Goal: Task Accomplishment & Management: Manage account settings

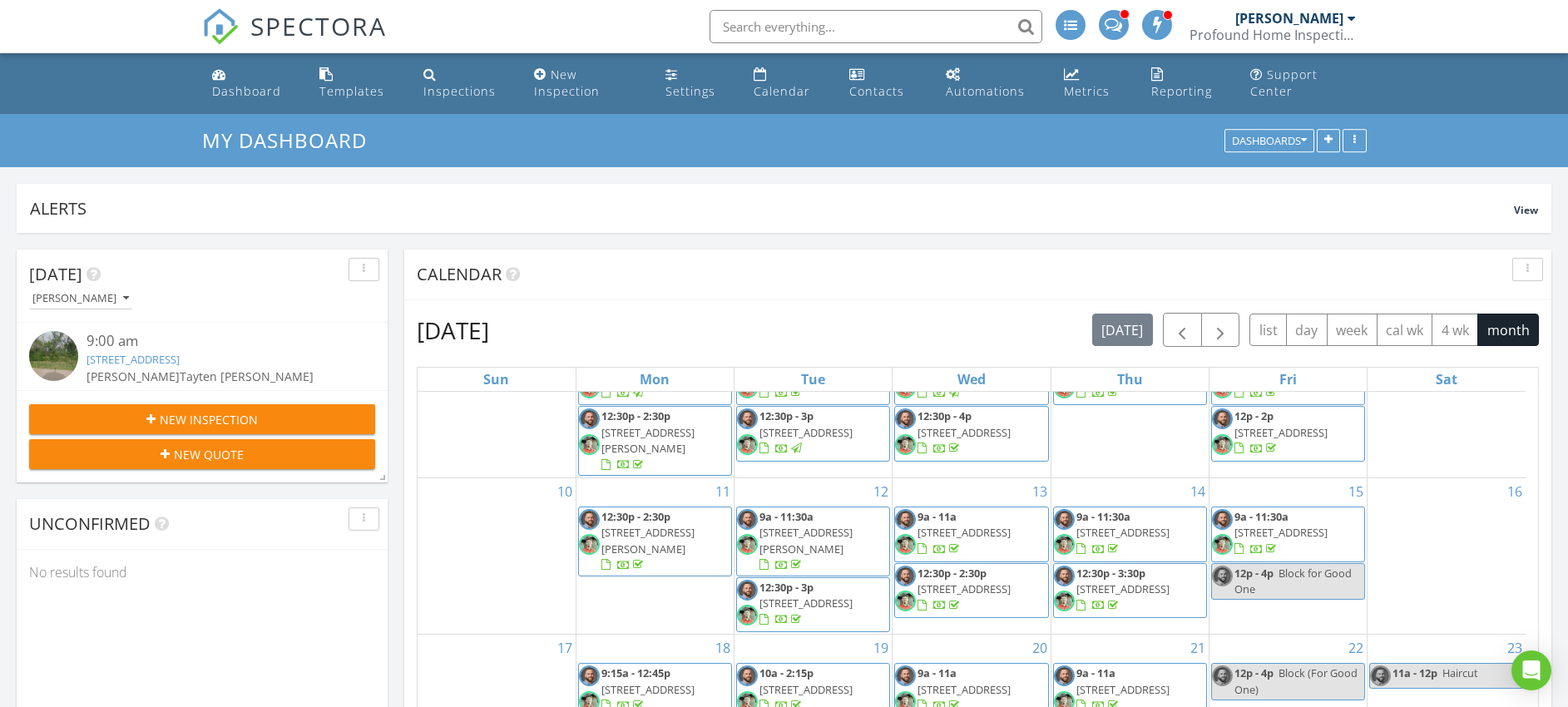
scroll to position [4, 0]
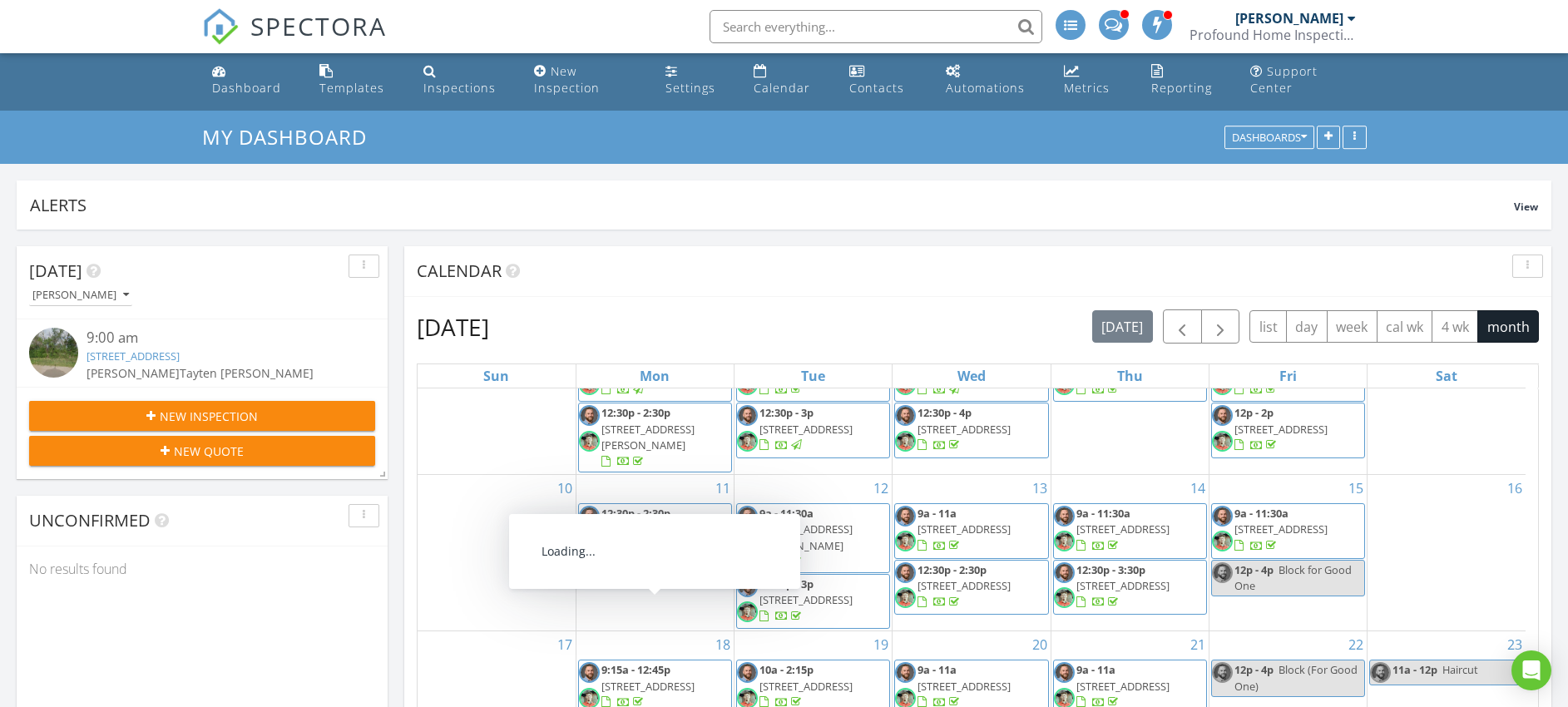
click at [678, 678] on span "10203 Westlakes Ct , Wichita 67205" at bounding box center [648, 686] width 93 height 15
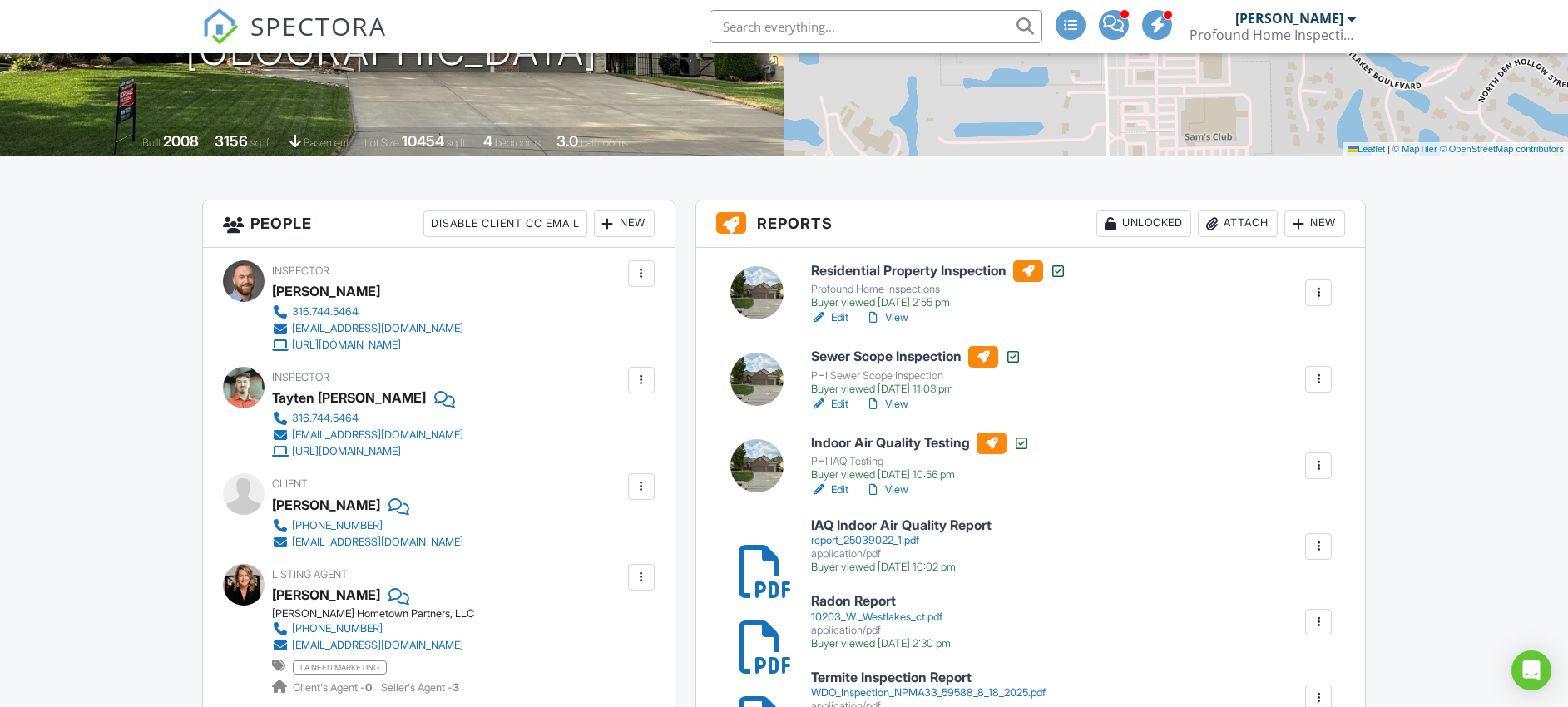
scroll to position [220, 0]
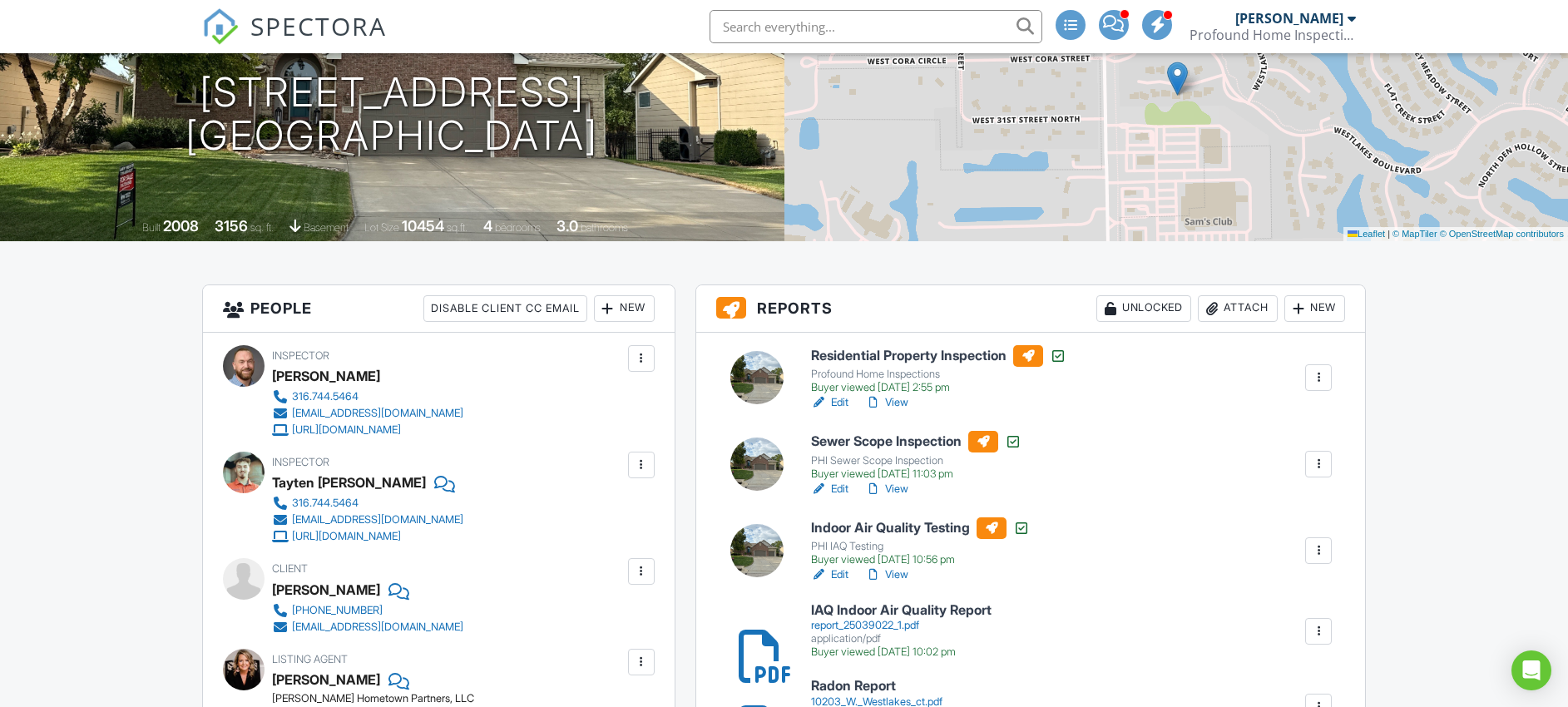
click at [893, 404] on link "View" at bounding box center [887, 402] width 43 height 17
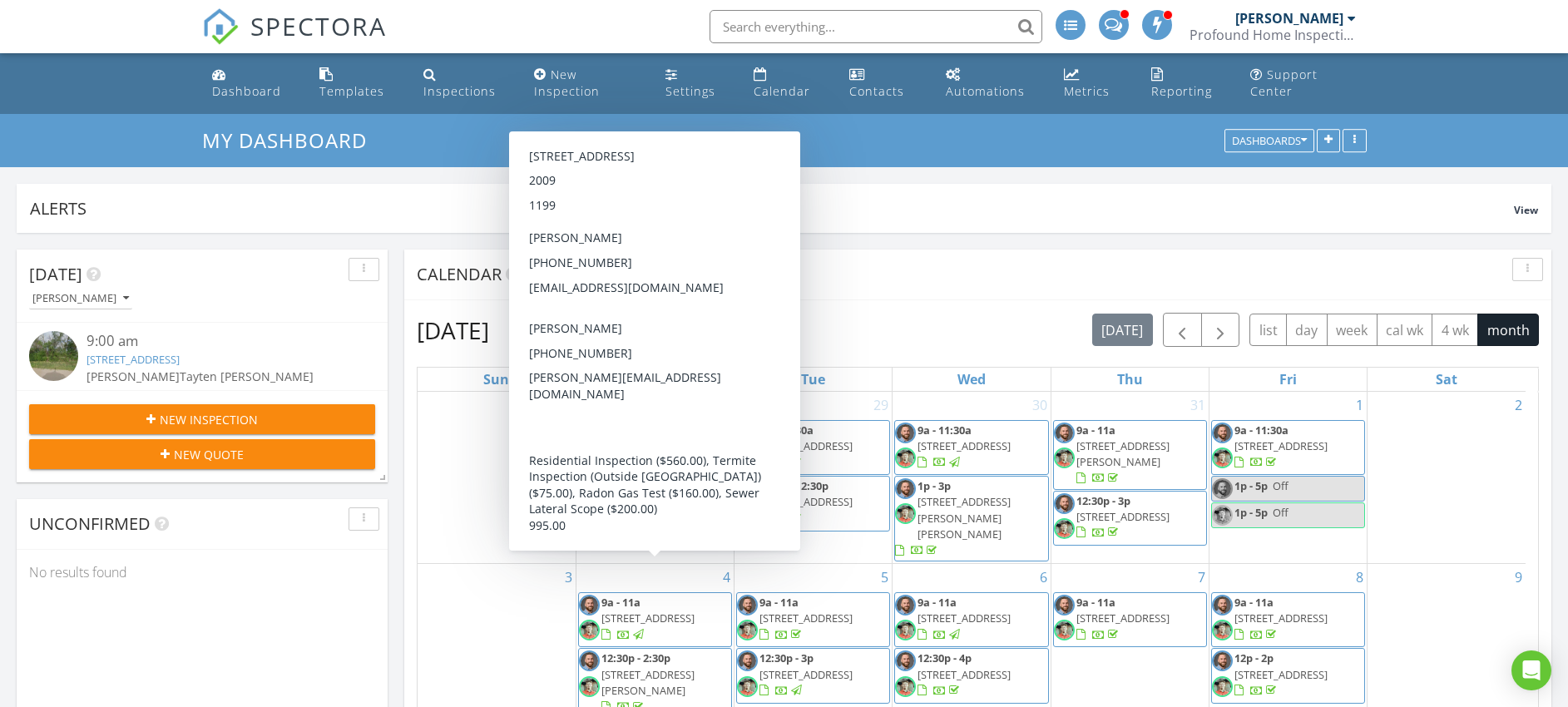
click at [965, 250] on div "Calendar" at bounding box center [978, 275] width 1147 height 51
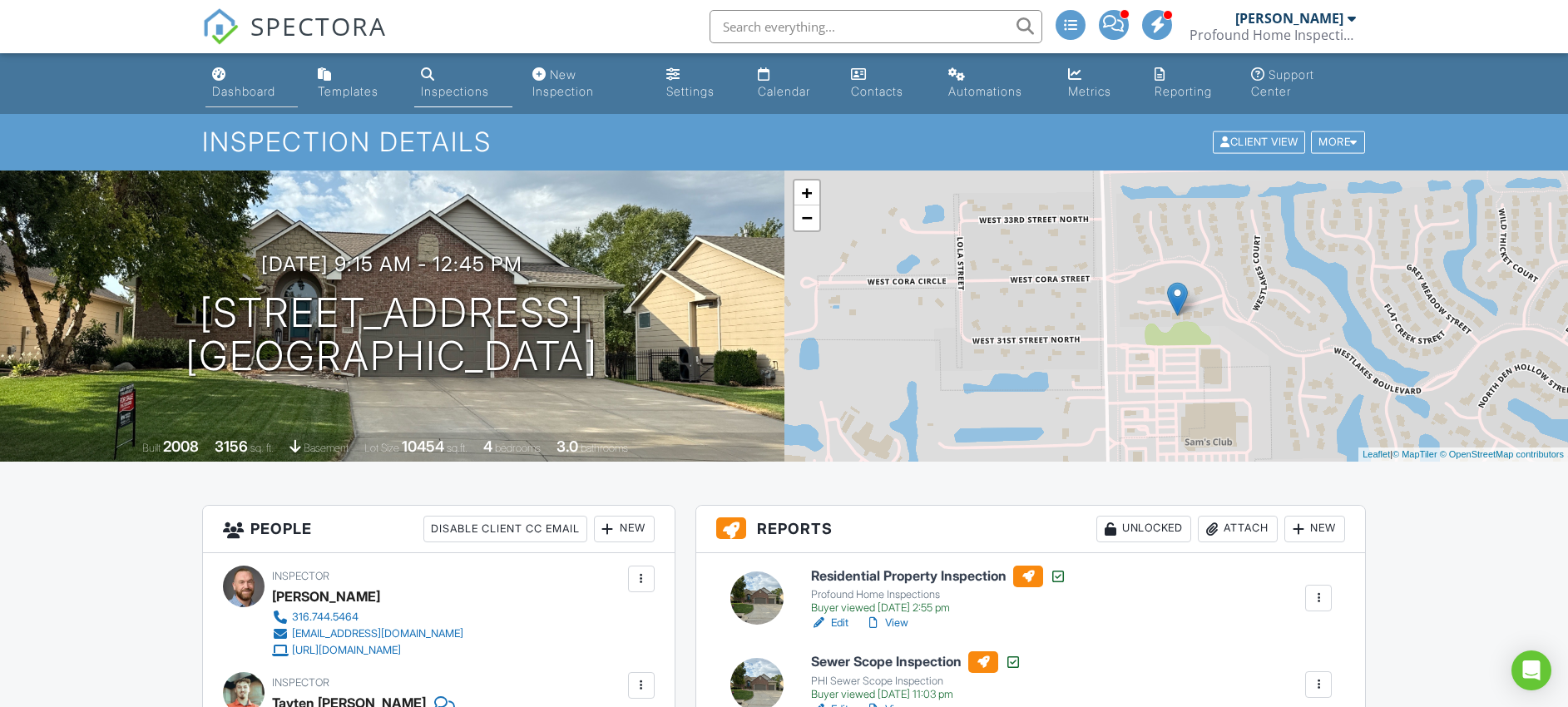
click at [259, 92] on div "Dashboard" at bounding box center [243, 91] width 63 height 14
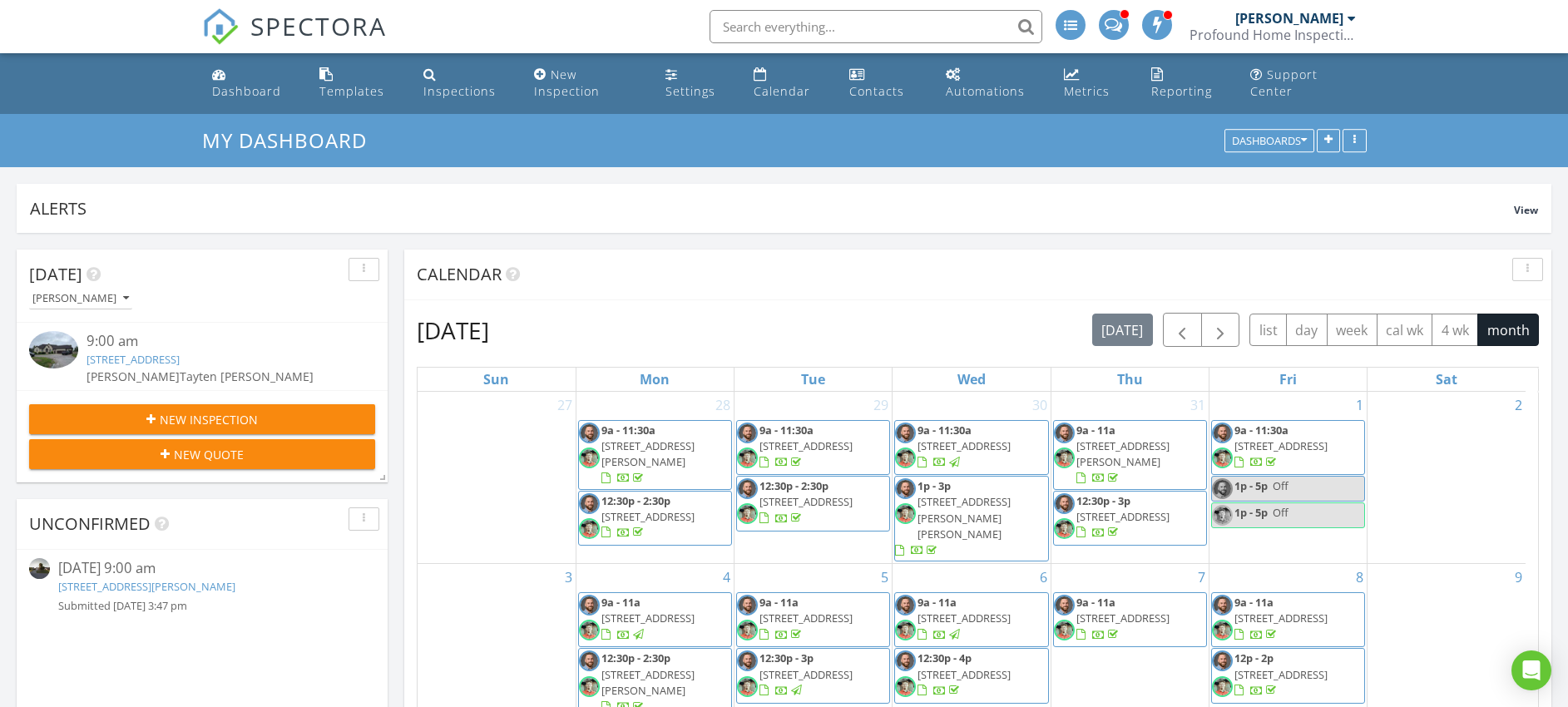
click at [179, 365] on link "10401 N Woodlawn Blvd, Valley Center, KS 67147" at bounding box center [133, 358] width 93 height 15
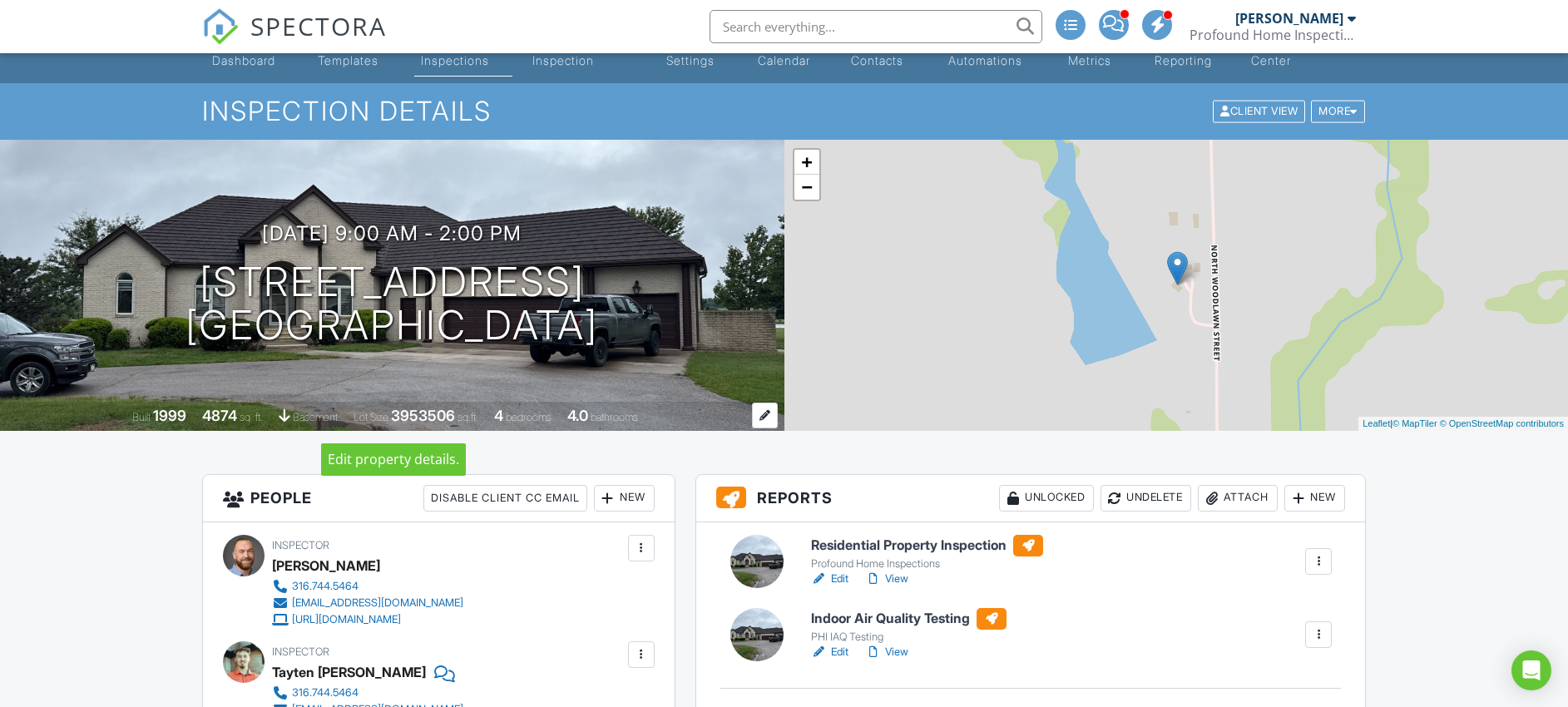
scroll to position [37, 0]
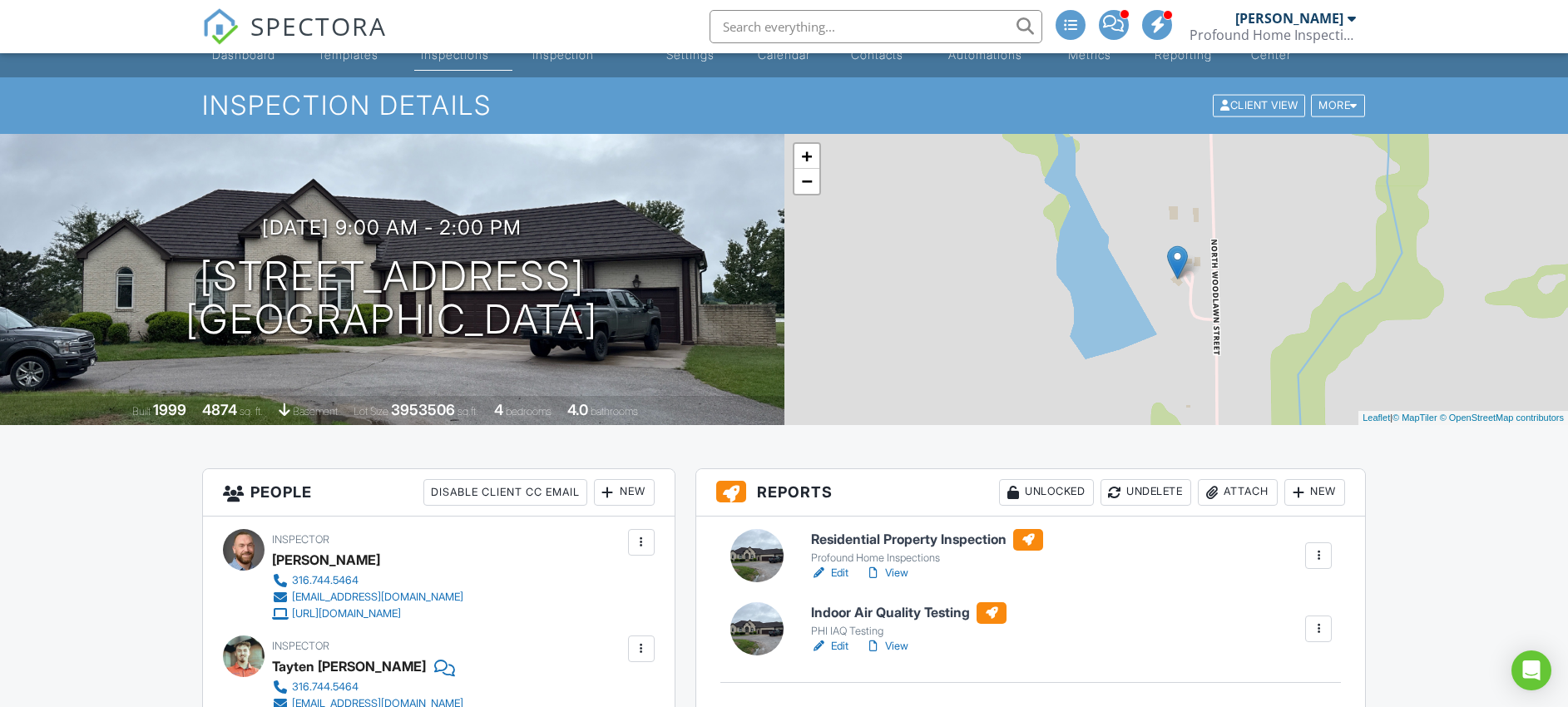
click at [841, 571] on link "Edit" at bounding box center [829, 572] width 37 height 17
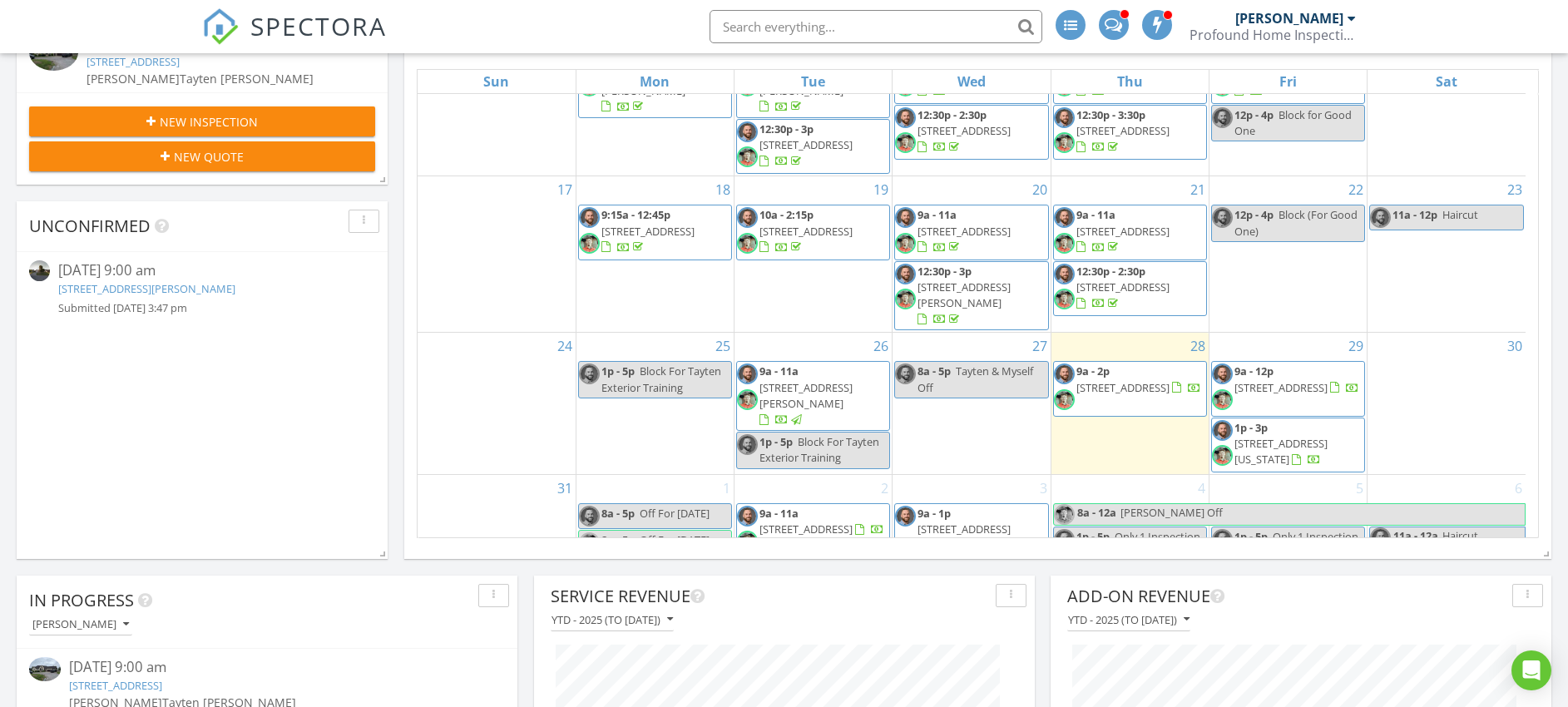
scroll to position [407, 0]
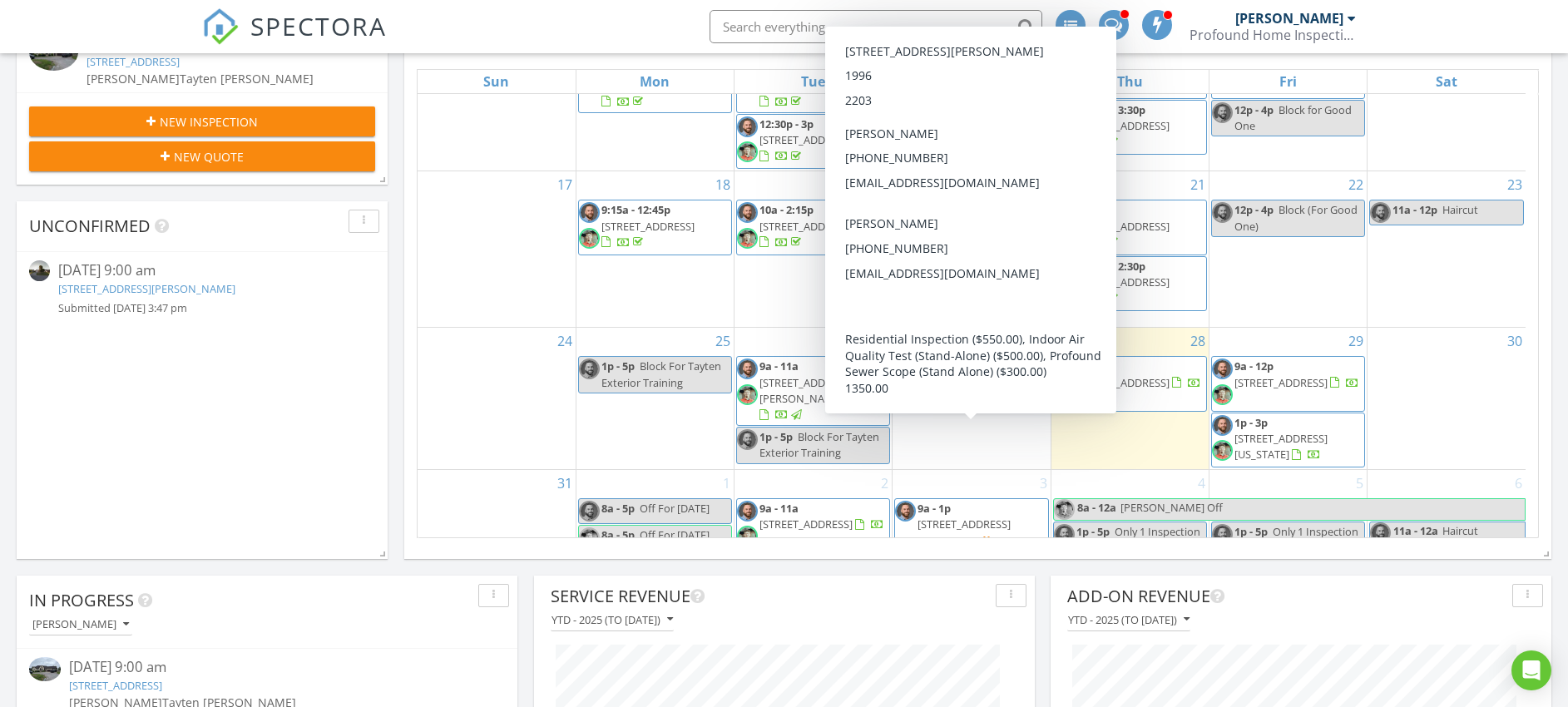
click at [1007, 516] on span "2638 N Keith St, Wichita 67205" at bounding box center [953, 531] width 116 height 31
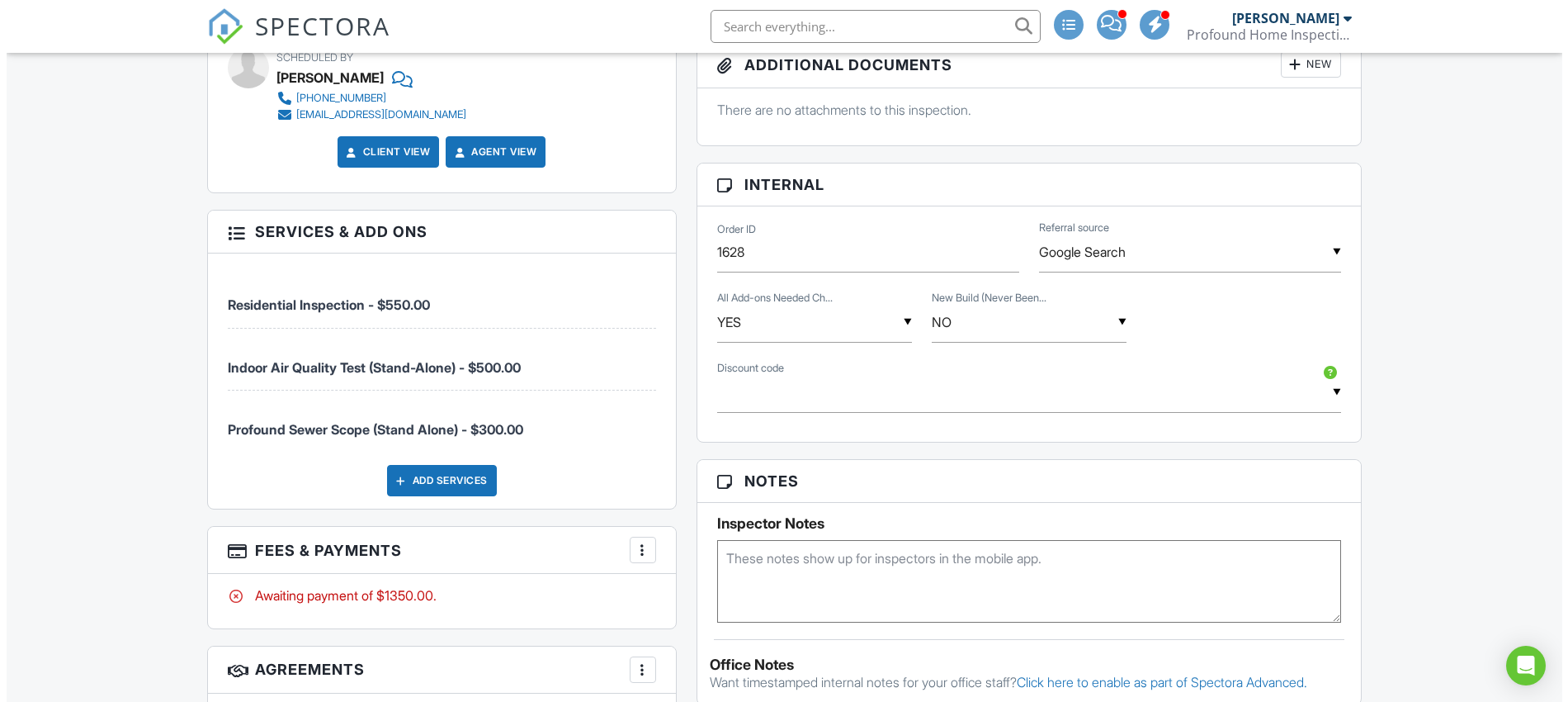
scroll to position [1271, 0]
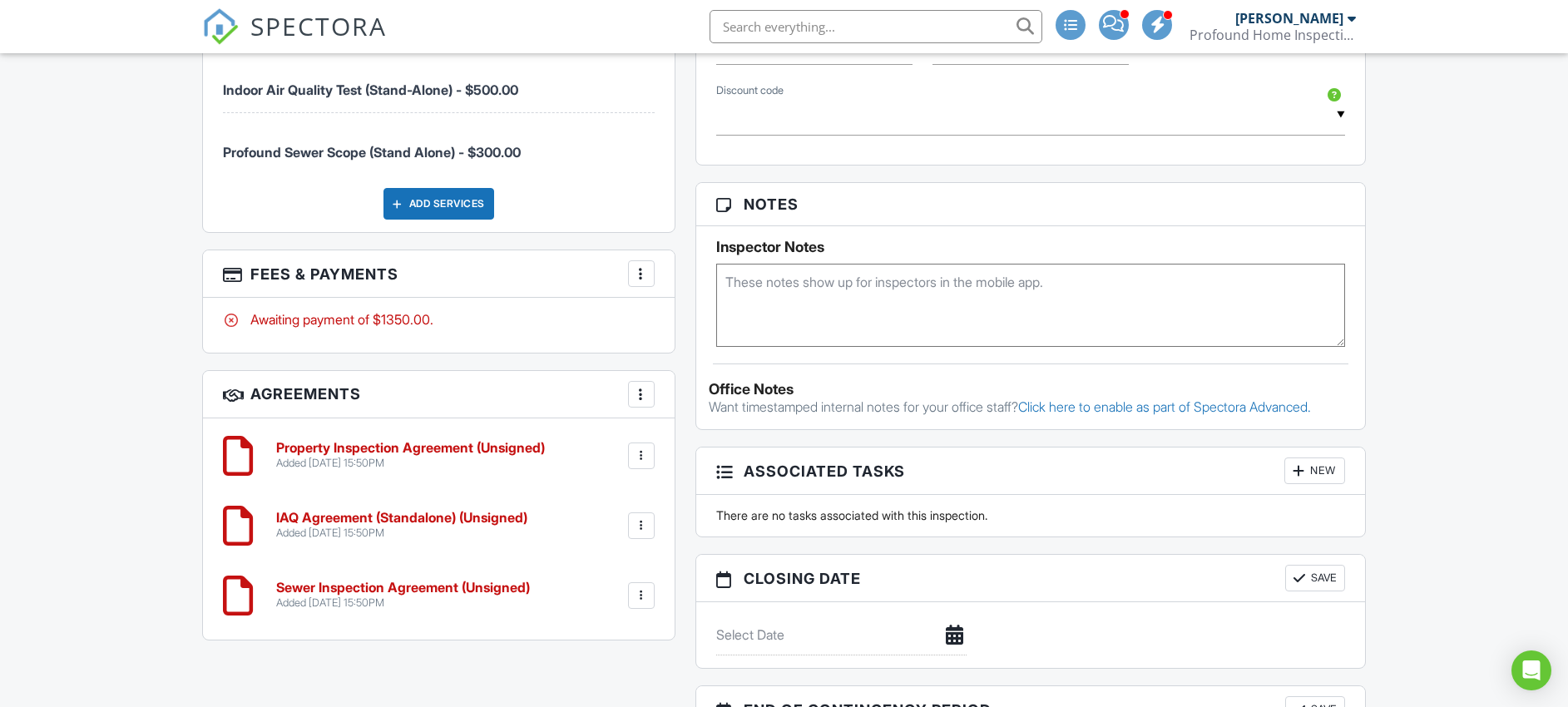
click at [648, 278] on div at bounding box center [641, 273] width 17 height 17
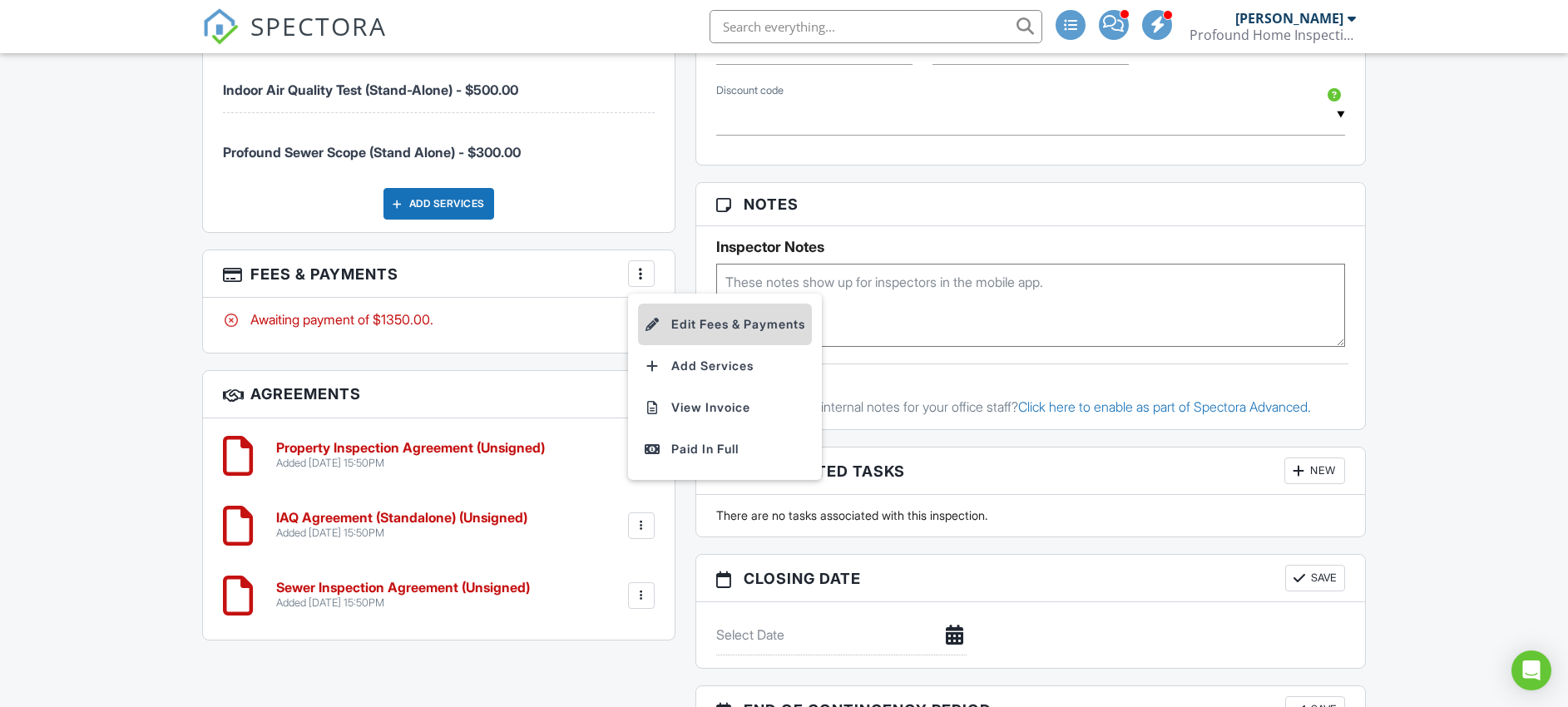
click at [700, 321] on li "Edit Fees & Payments" at bounding box center [724, 324] width 174 height 42
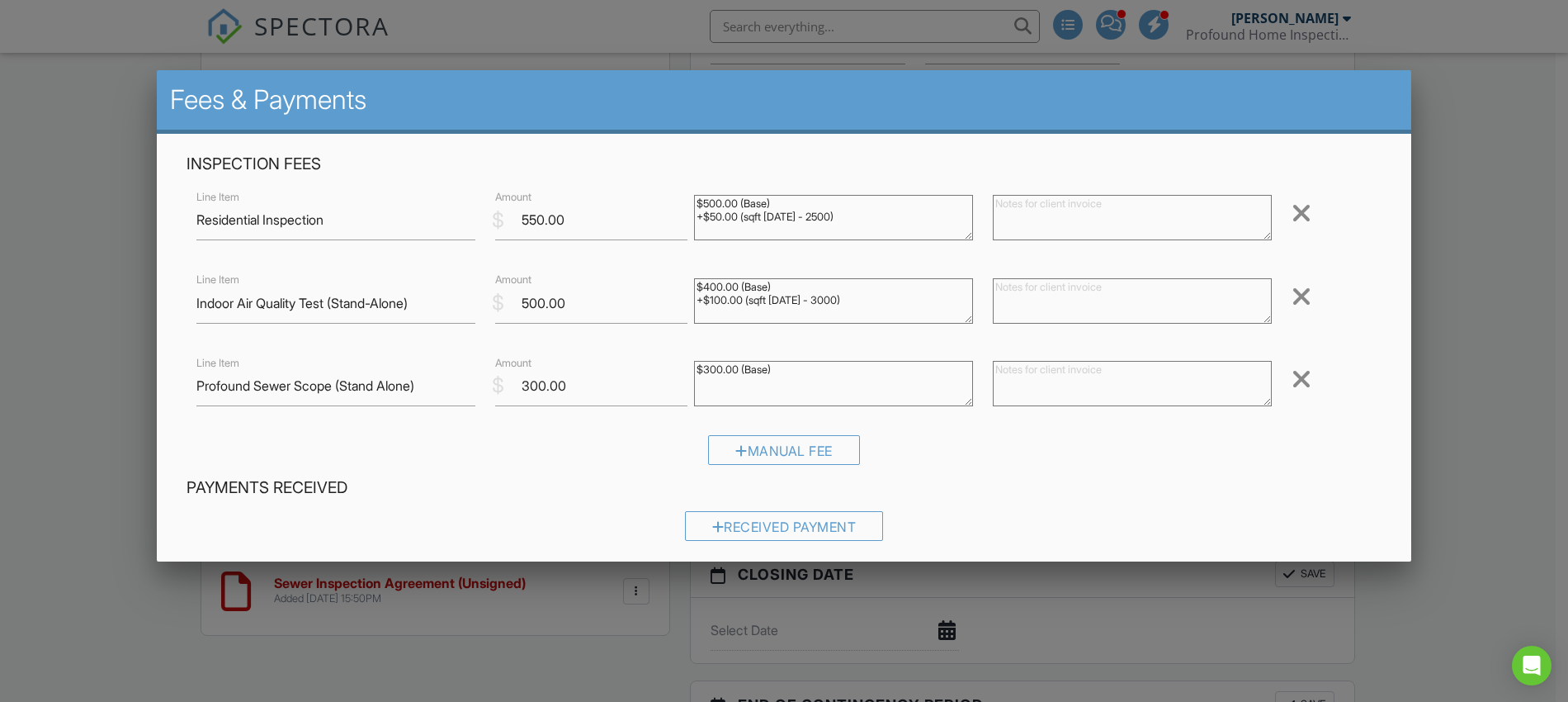
click at [1298, 299] on div at bounding box center [1301, 297] width 19 height 27
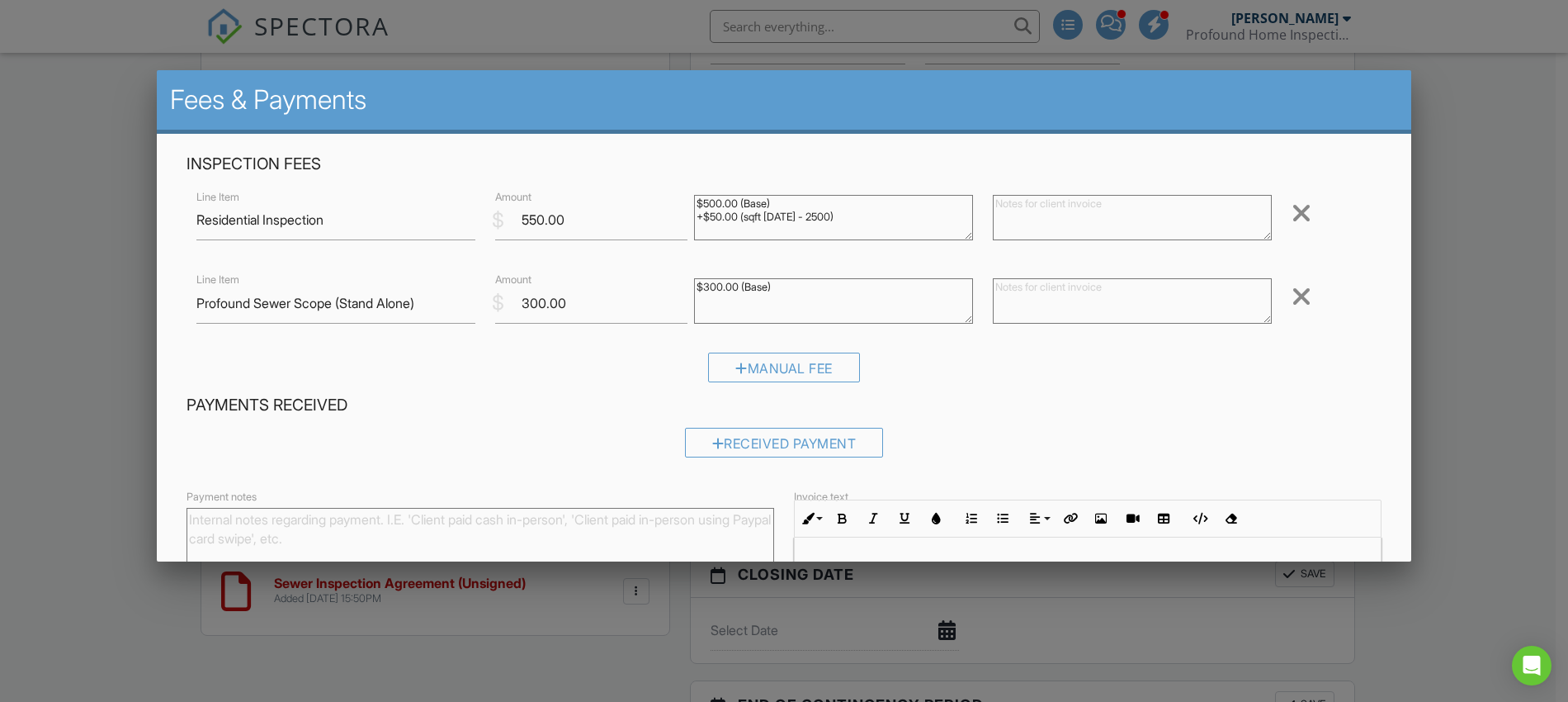
click at [1293, 303] on div at bounding box center [1301, 297] width 19 height 27
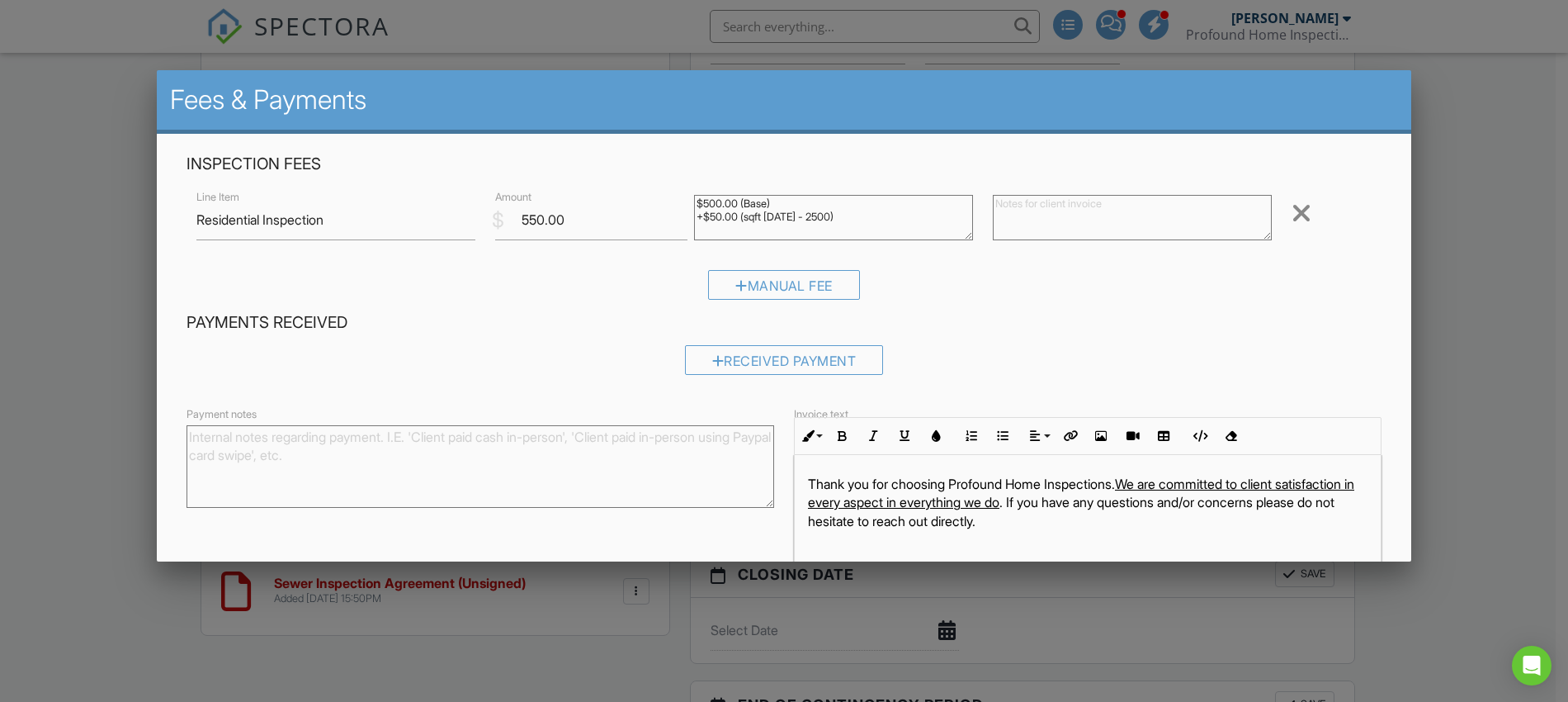
scroll to position [96, 0]
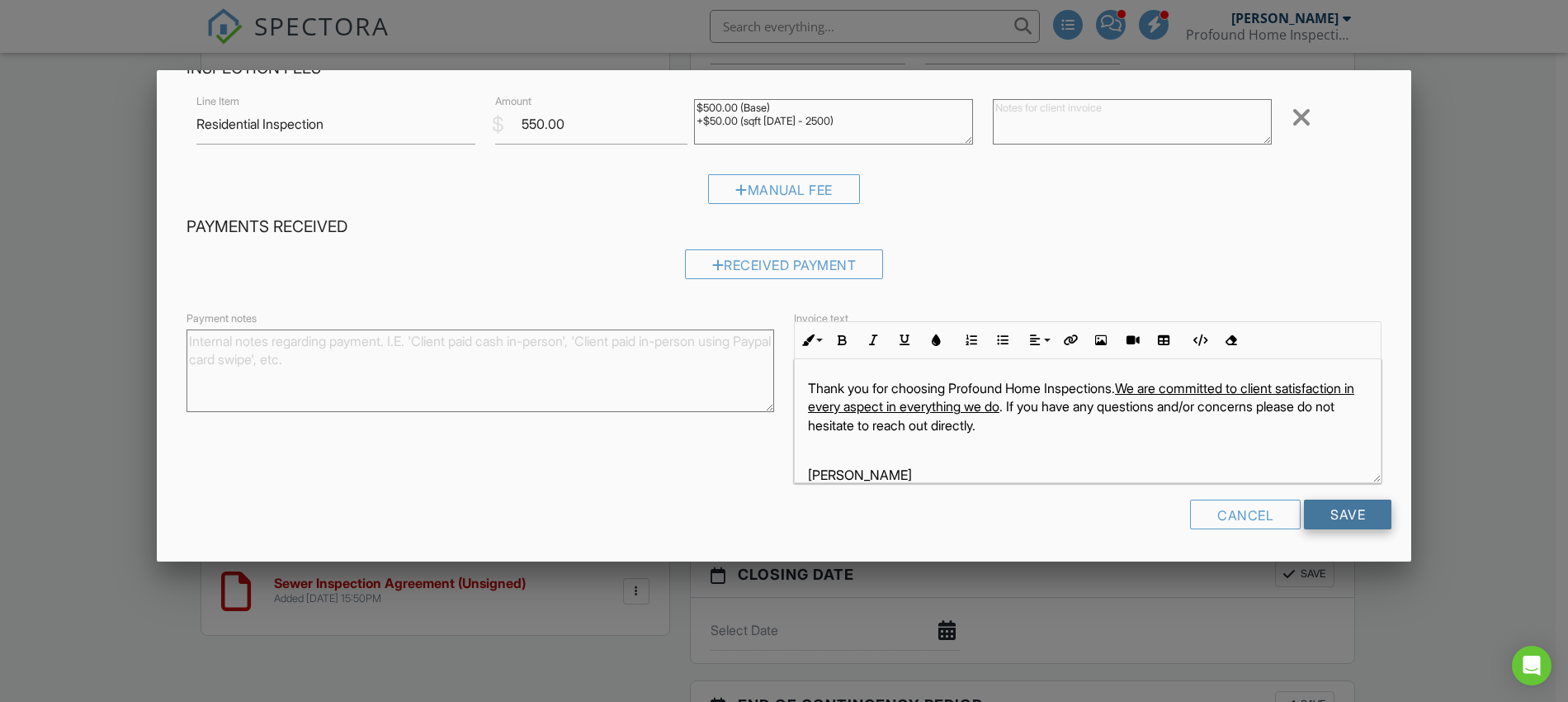
click at [1357, 517] on input "Save" at bounding box center [1347, 514] width 88 height 30
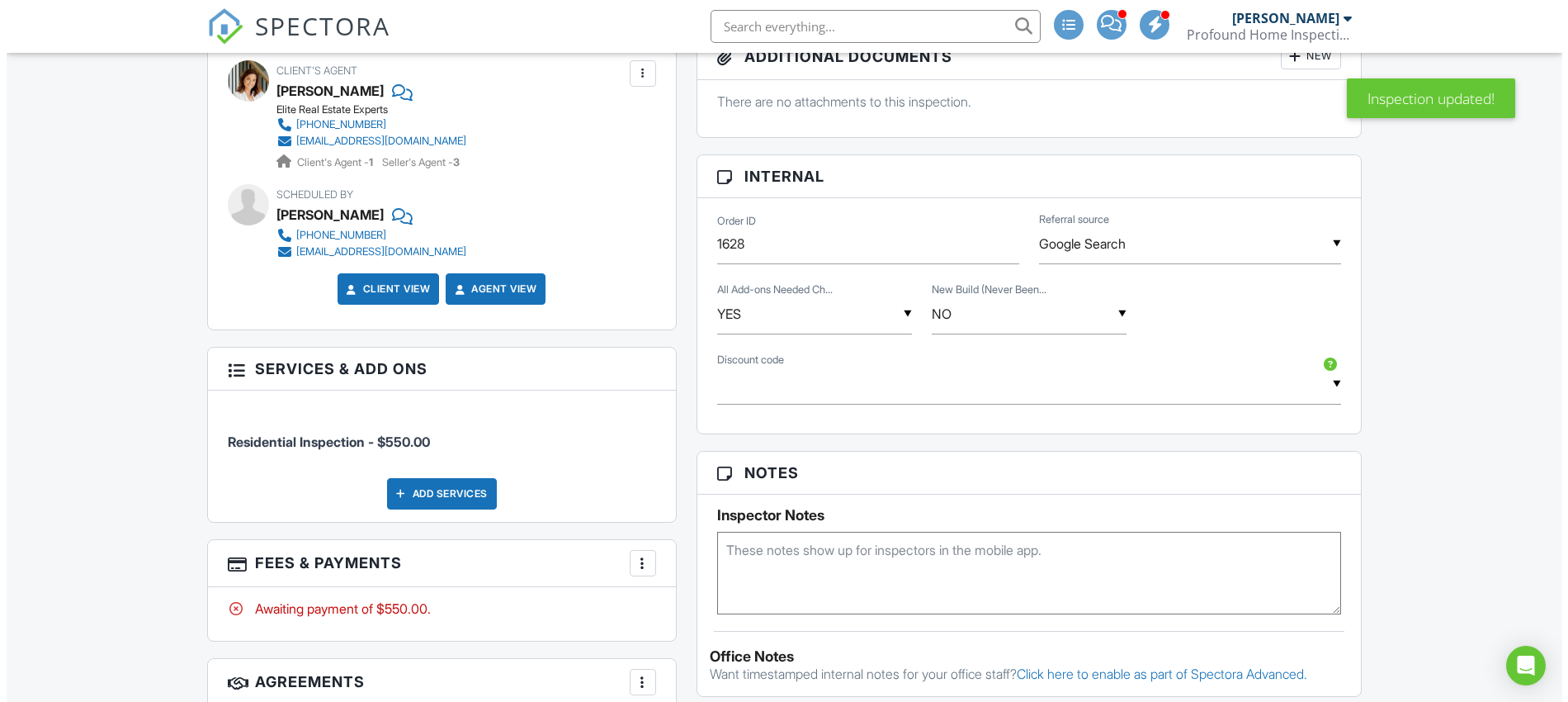
scroll to position [857, 0]
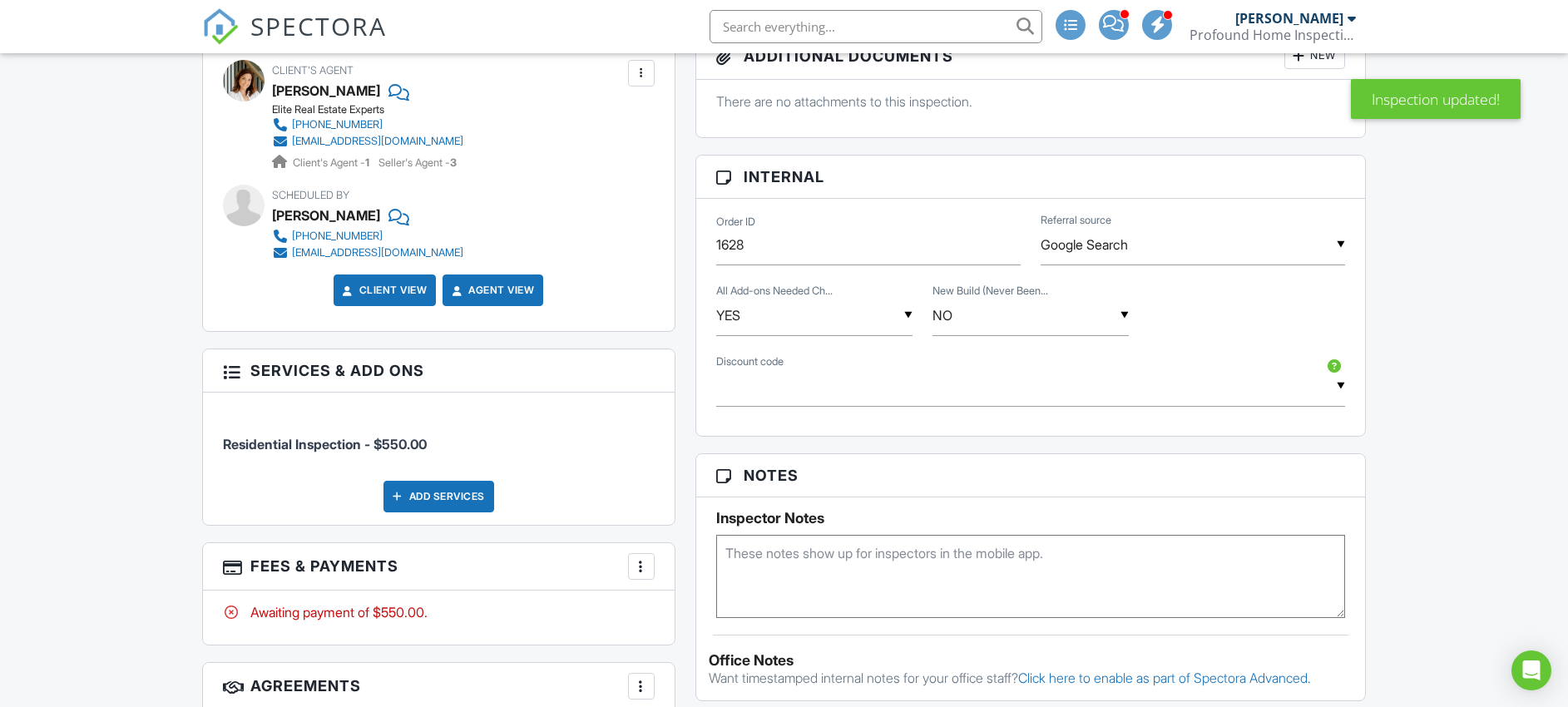
click at [463, 492] on div "Add Services" at bounding box center [439, 496] width 111 height 31
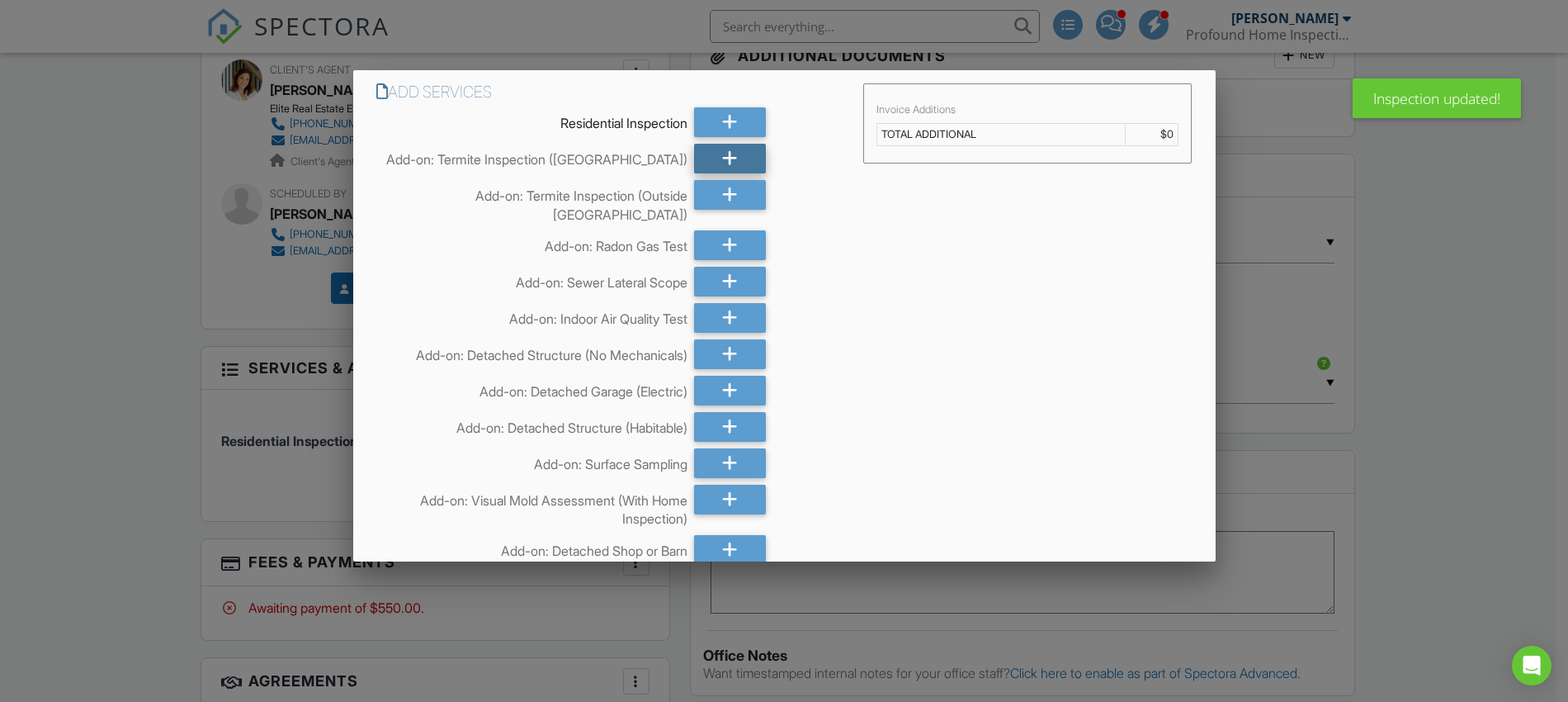
click at [706, 166] on div at bounding box center [729, 158] width 71 height 30
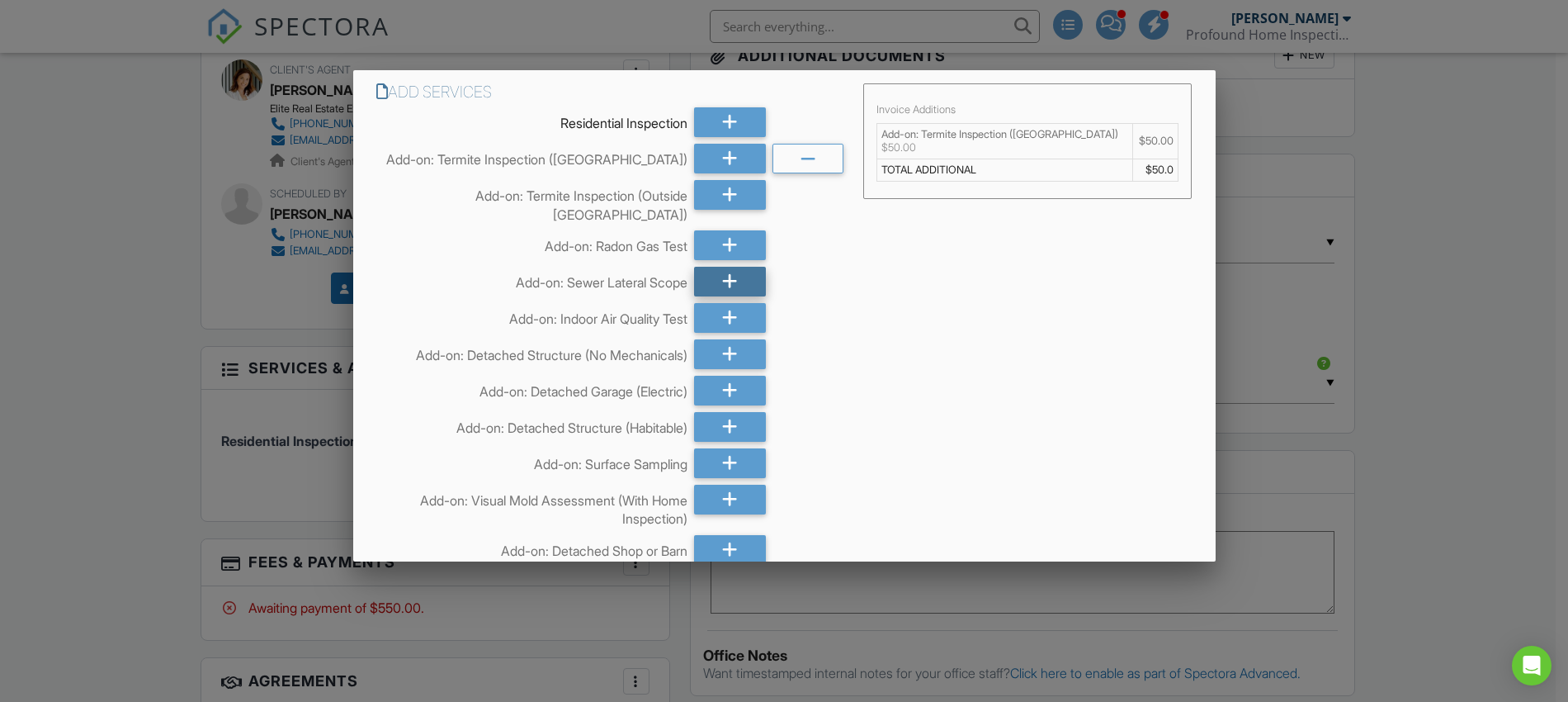
click at [738, 266] on div at bounding box center [729, 282] width 71 height 30
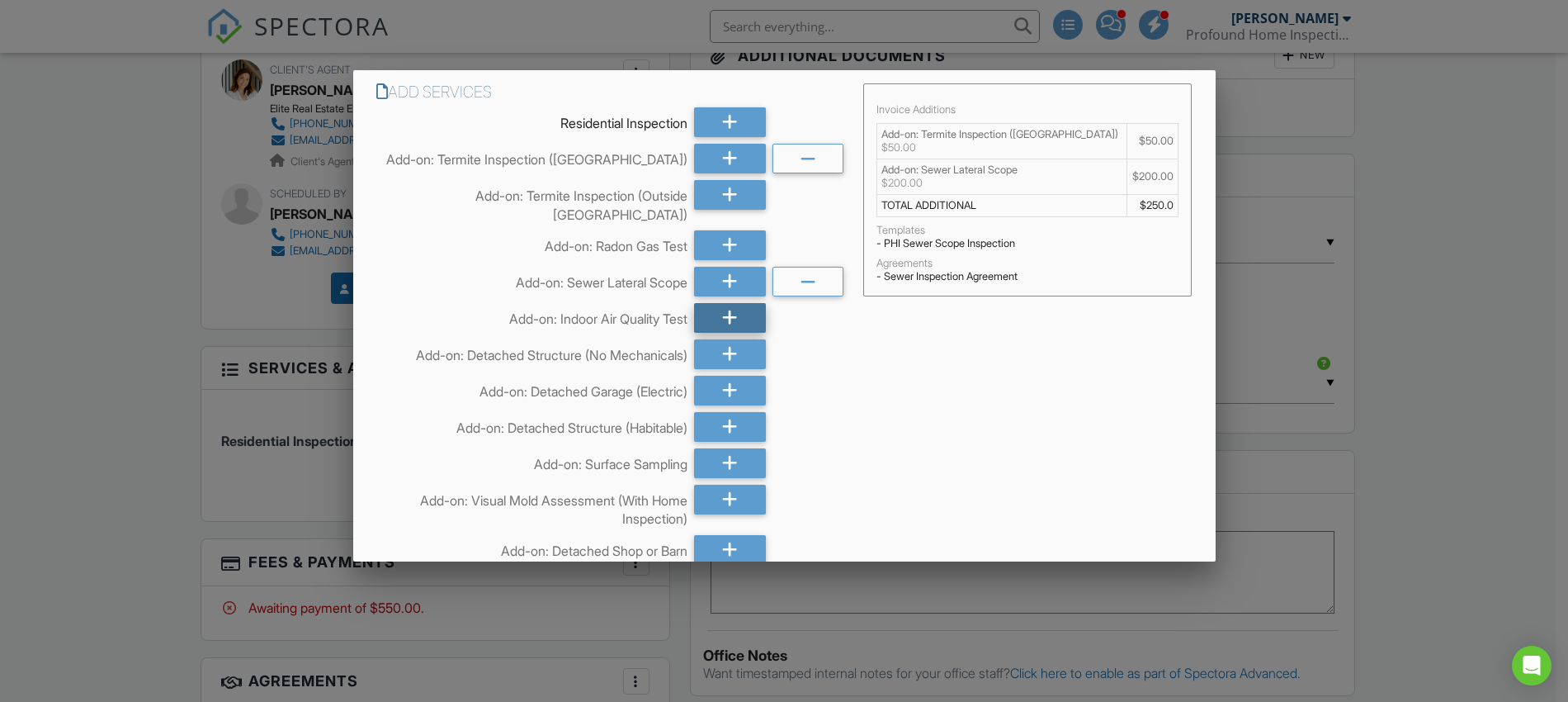
click at [734, 303] on div at bounding box center [729, 318] width 71 height 30
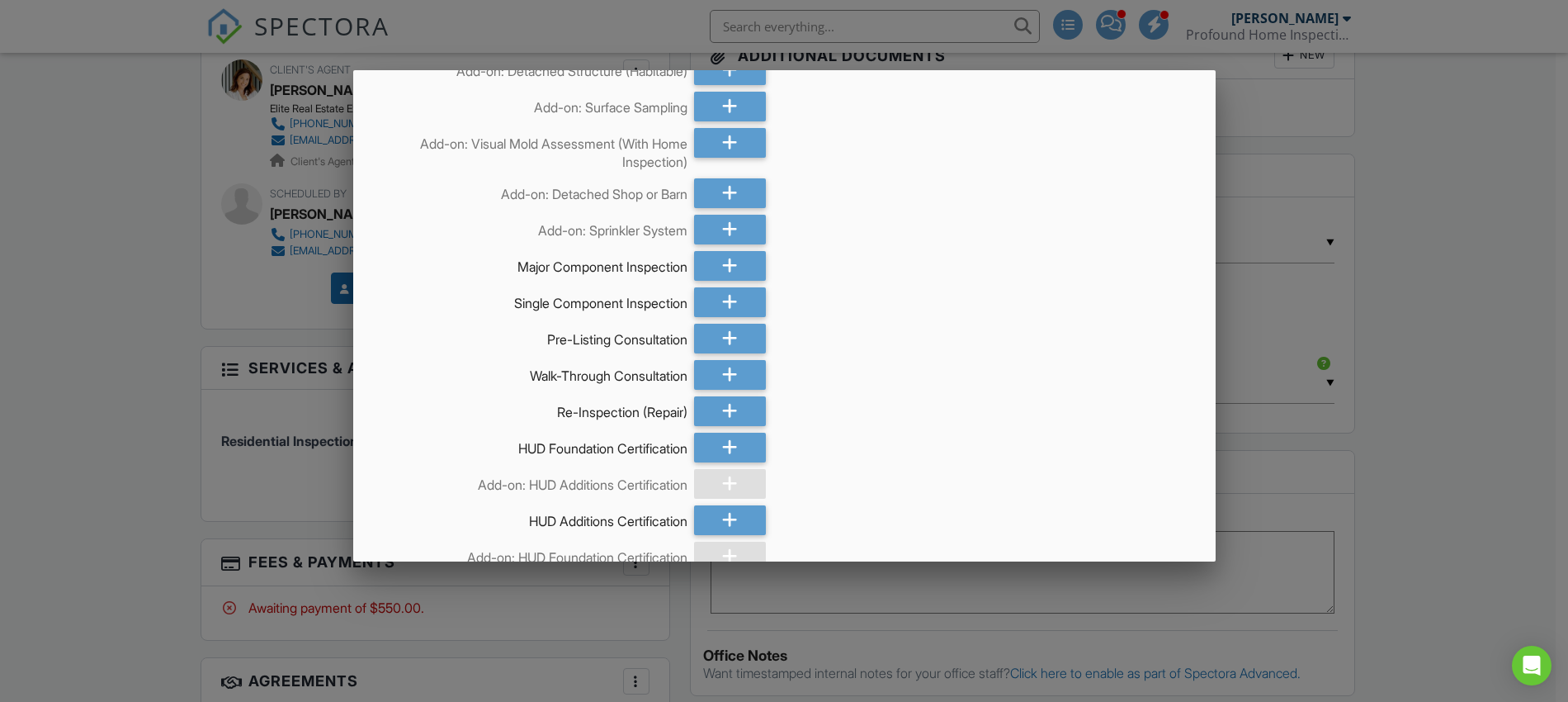
scroll to position [870, 0]
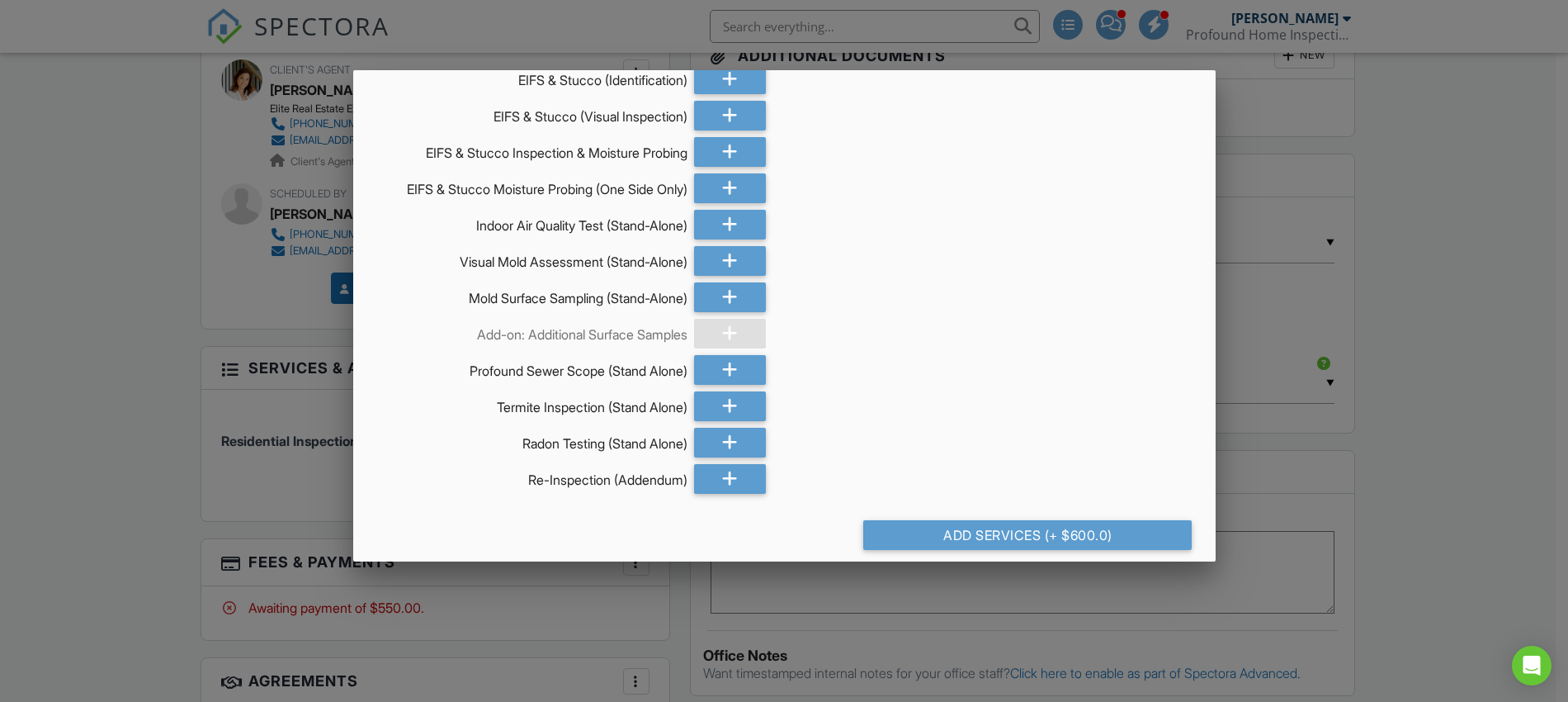
click at [1020, 521] on div "Add Services (+ $600.0)" at bounding box center [1026, 536] width 328 height 30
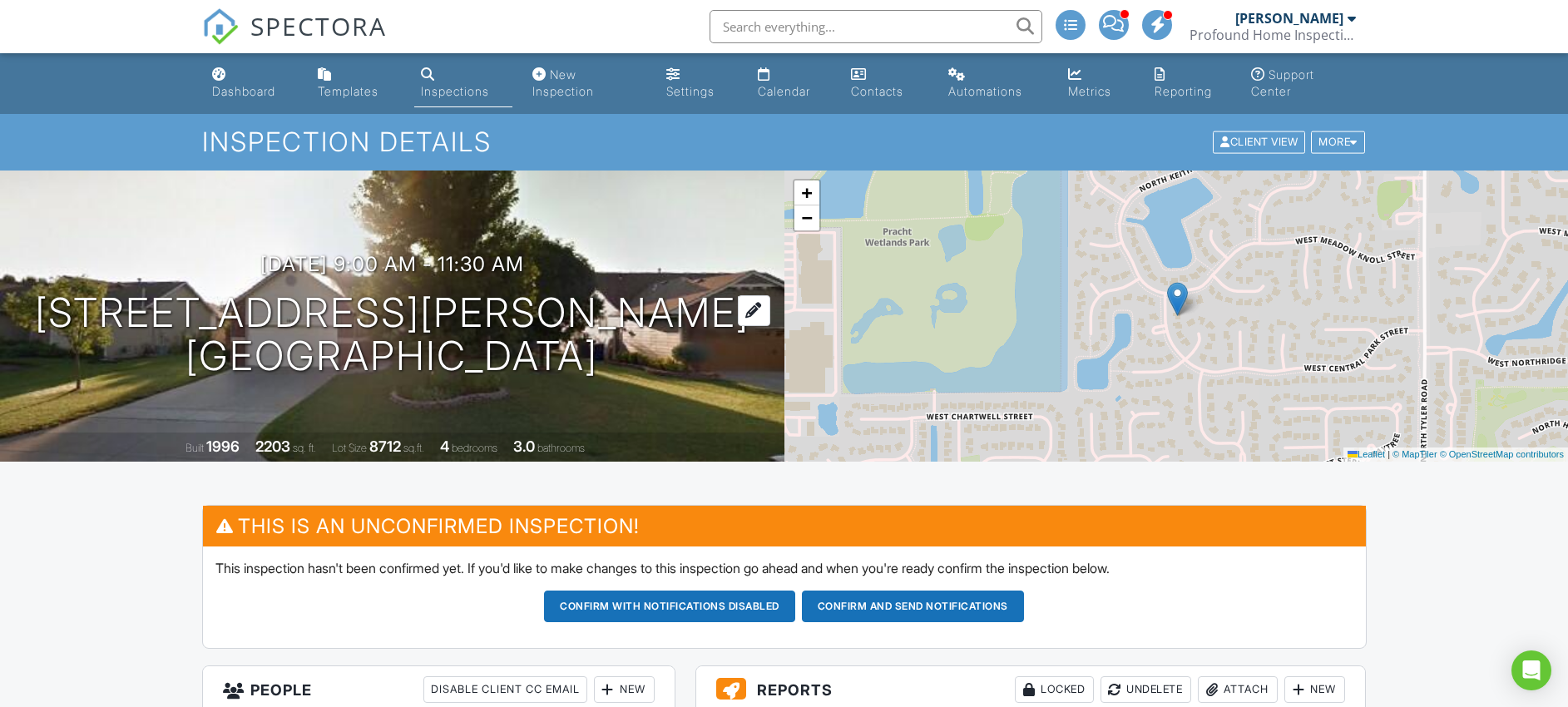
drag, startPoint x: 640, startPoint y: 367, endPoint x: 212, endPoint y: 339, distance: 428.9
click at [136, 332] on div "09/03/2025 9:00 am - 11:30 am 2638 N Keith St Wichita, KS 67205" at bounding box center [392, 315] width 784 height 126
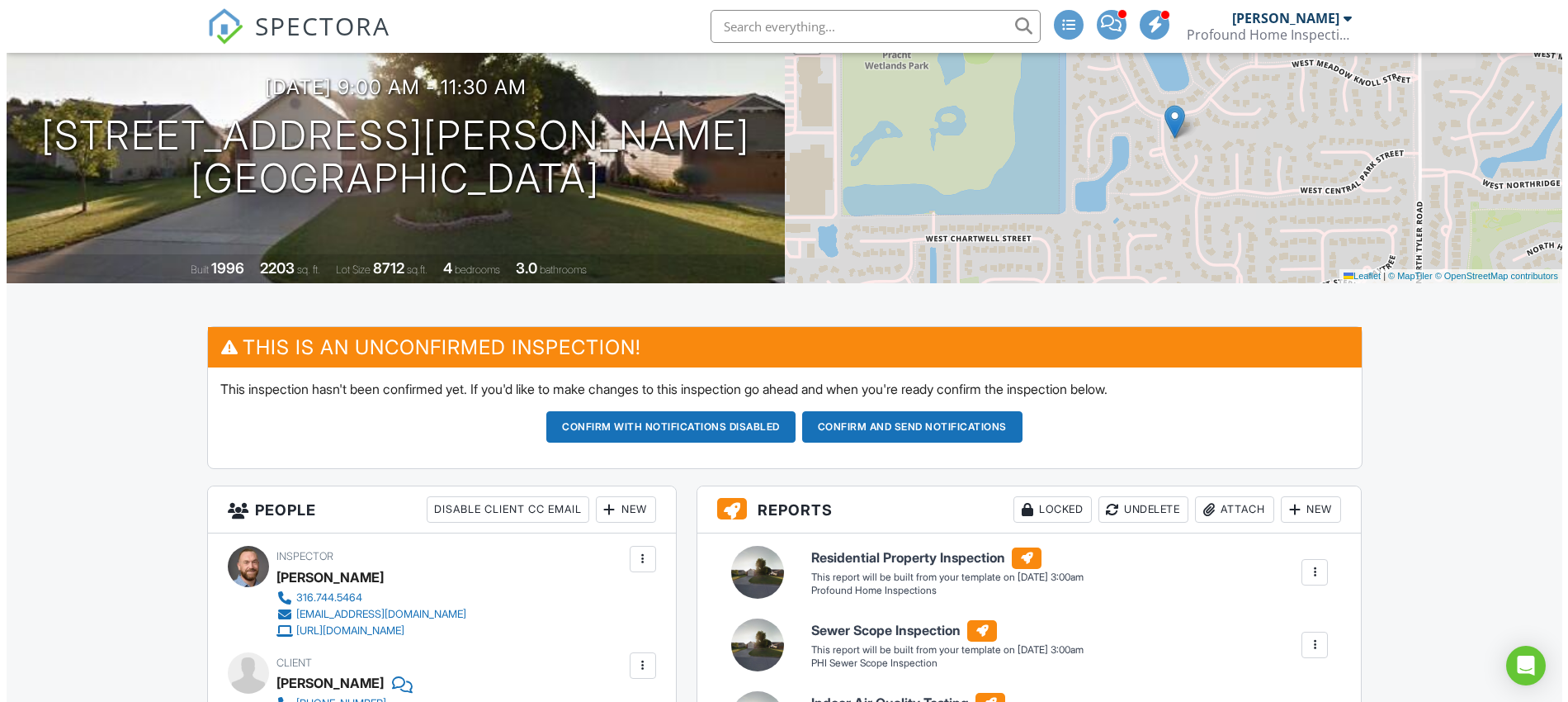
scroll to position [233, 0]
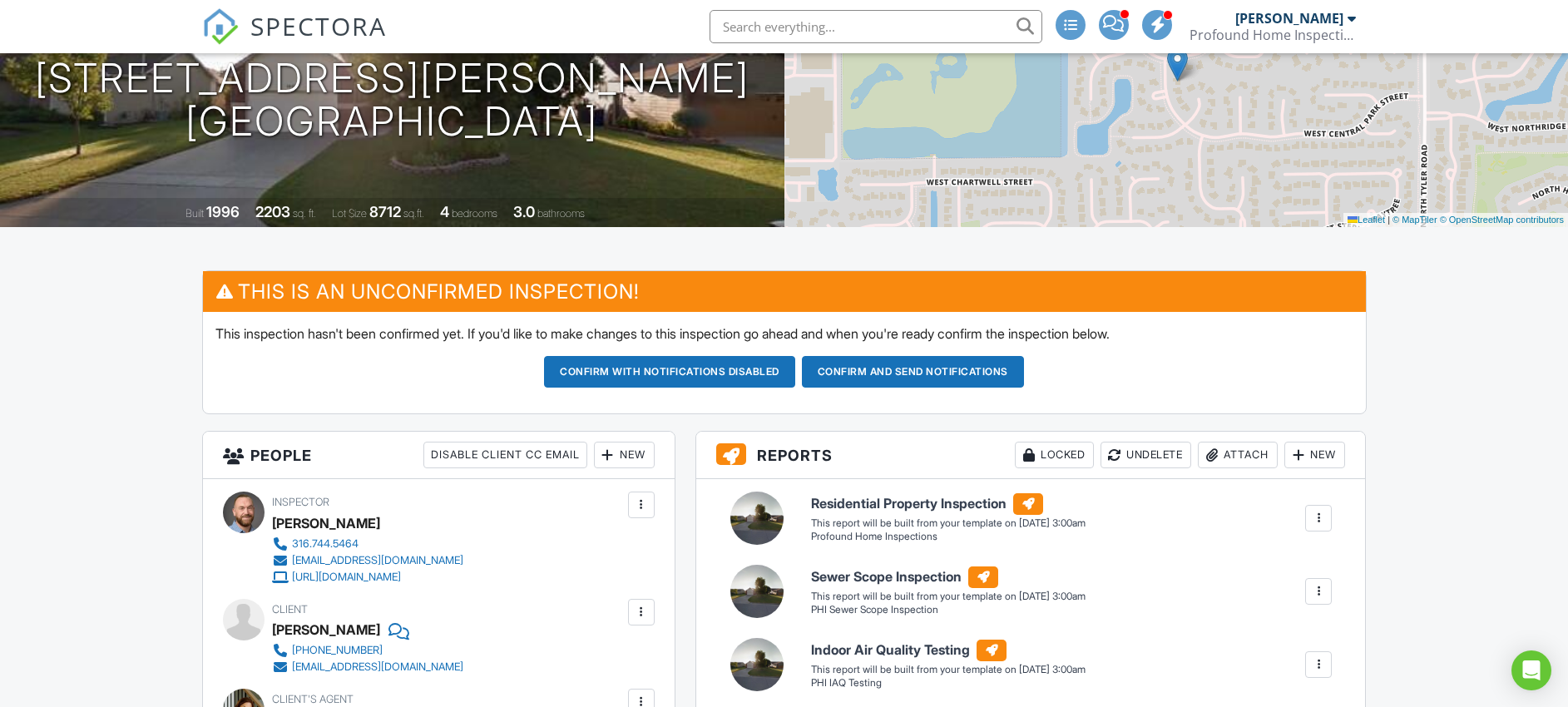
click at [639, 456] on div "New" at bounding box center [624, 455] width 61 height 27
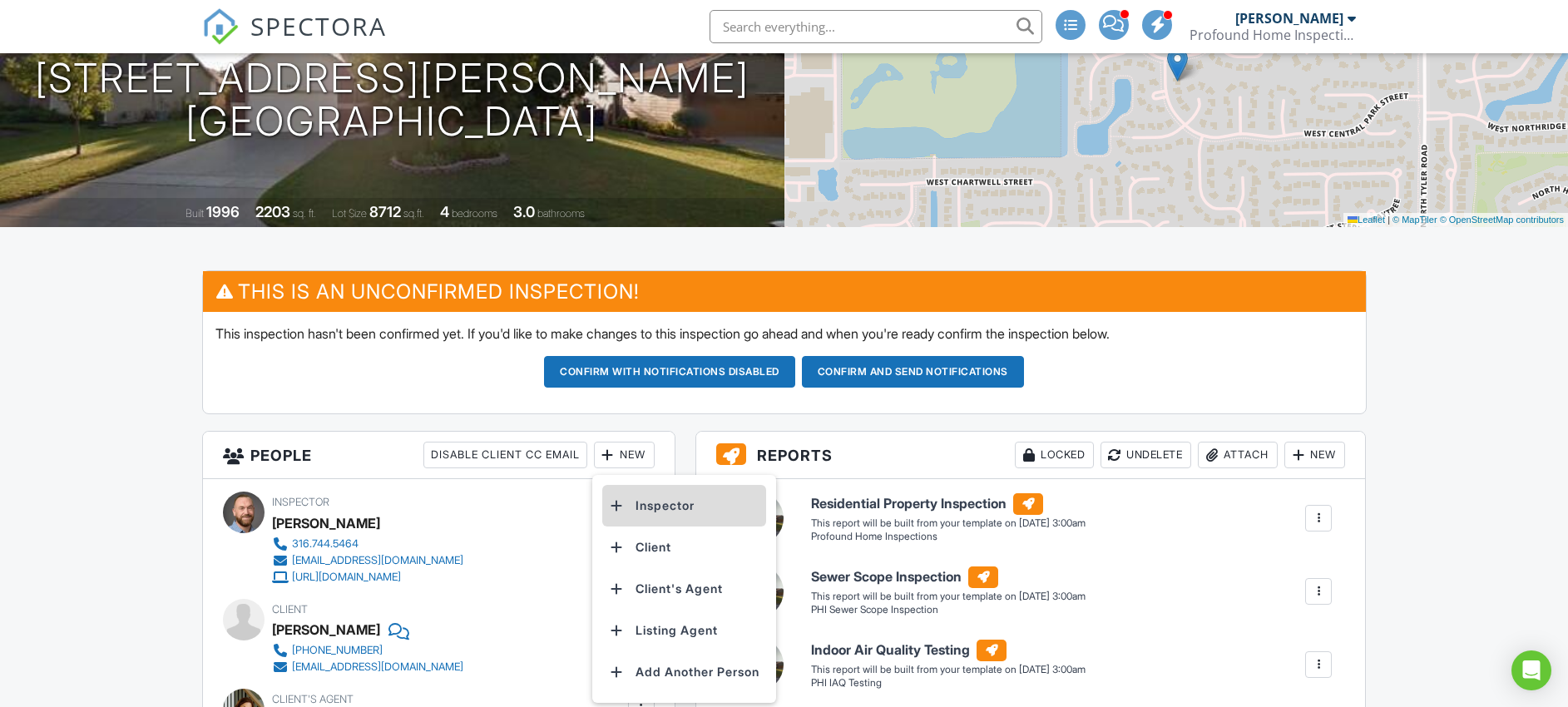
click at [661, 511] on li "Inspector" at bounding box center [684, 506] width 164 height 42
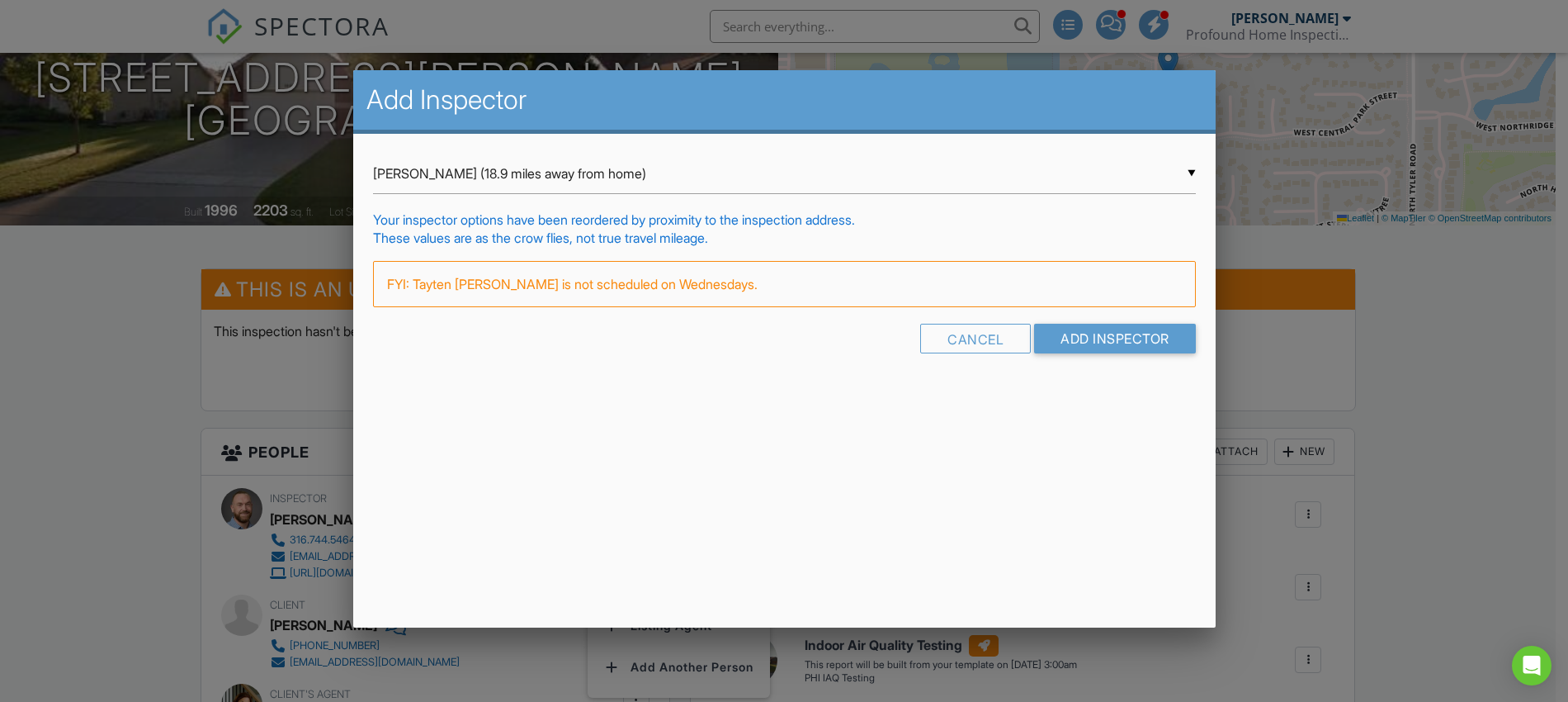
click at [1074, 303] on div "FYI: Tayten Edenfield is not scheduled on Wednesdays." at bounding box center [785, 284] width 823 height 46
click at [1084, 344] on input "Add Inspector" at bounding box center [1115, 339] width 162 height 30
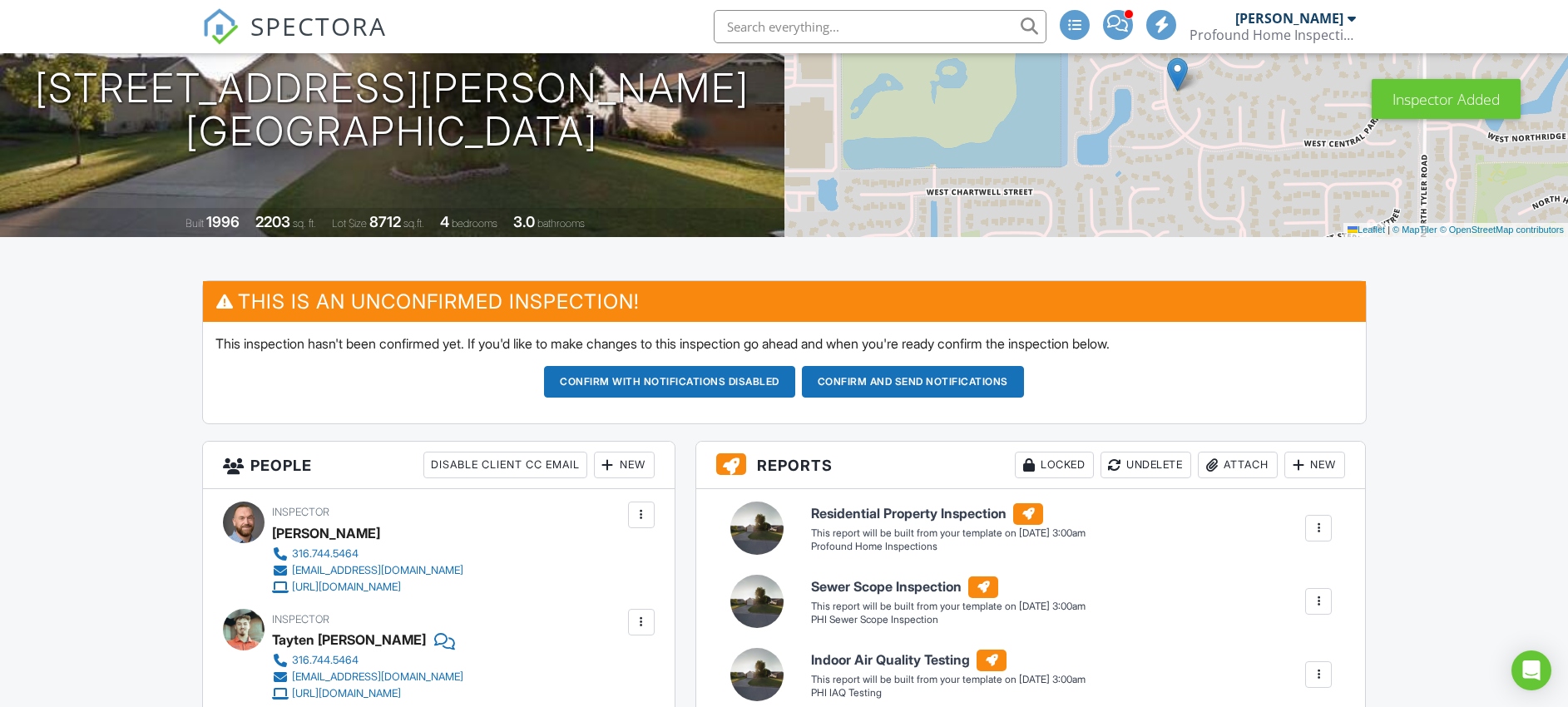
click at [636, 474] on div "New" at bounding box center [624, 464] width 61 height 27
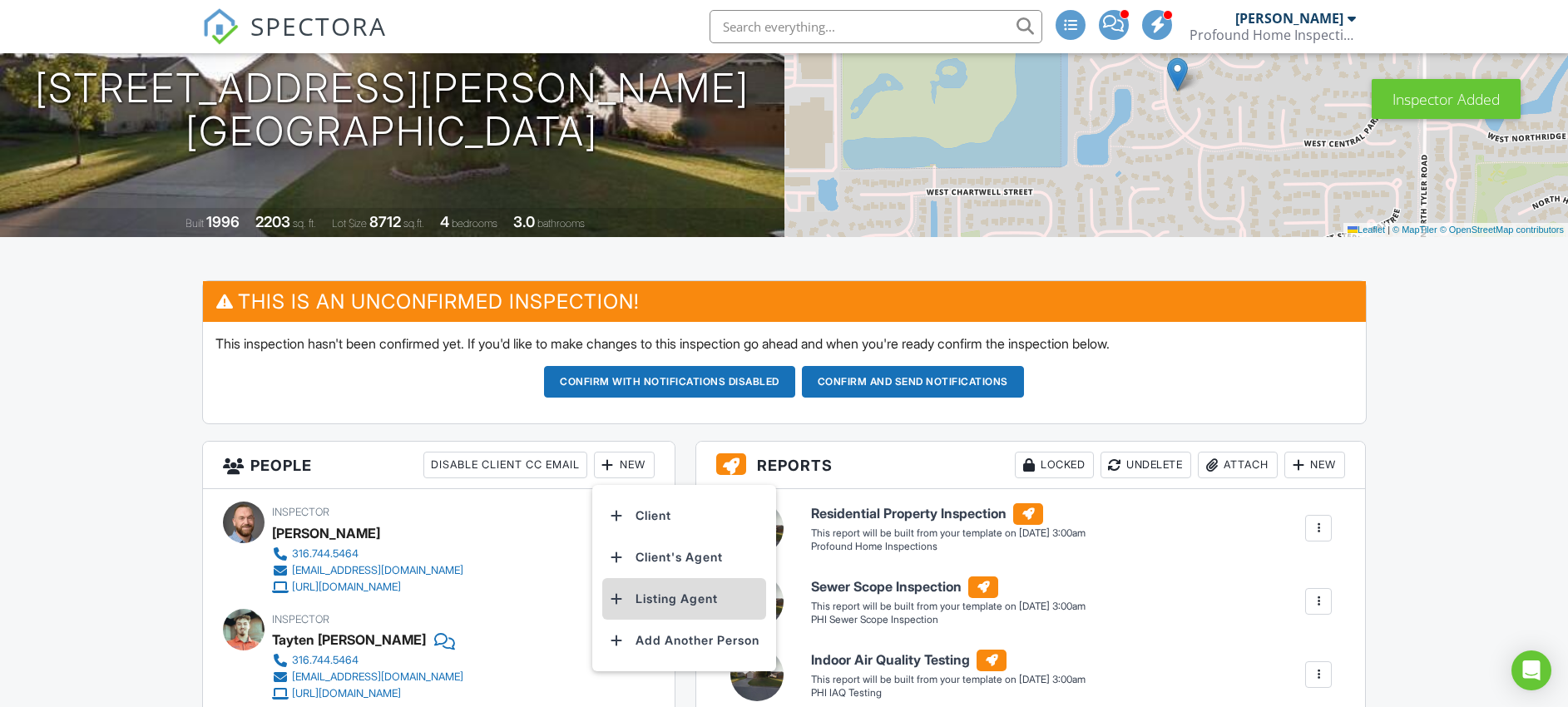
click at [673, 584] on li "Listing Agent" at bounding box center [684, 598] width 164 height 42
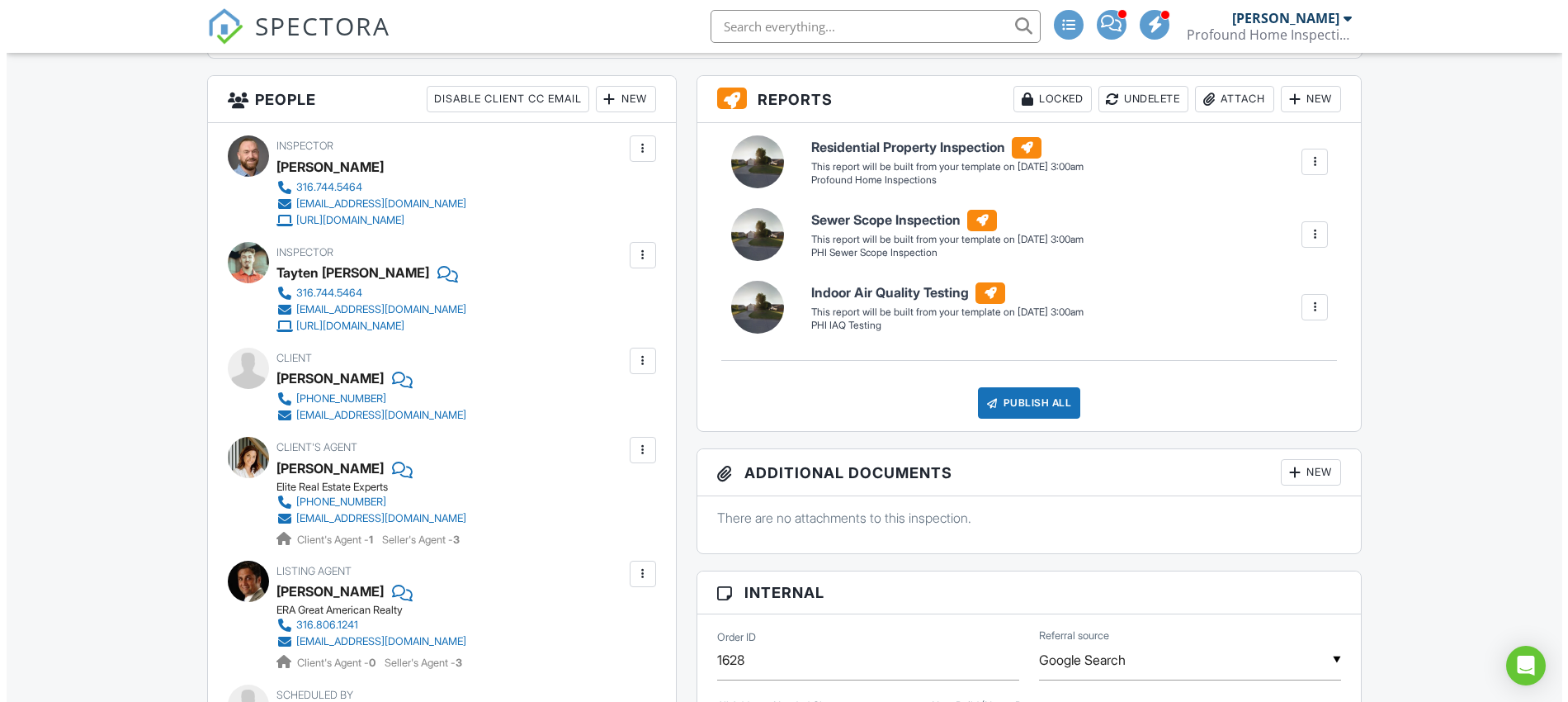
scroll to position [12, 0]
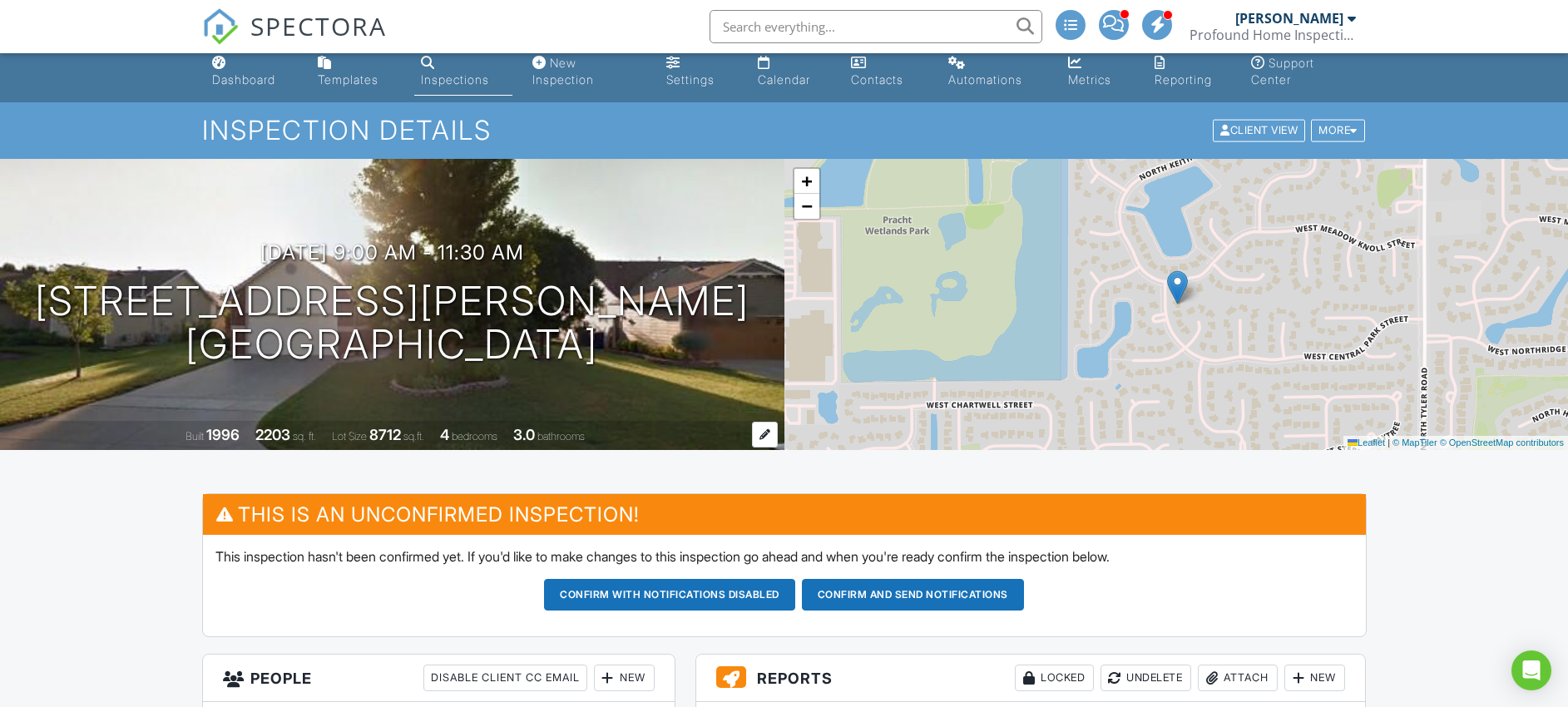
click at [709, 447] on div "Built 1996 2203 sq. ft. Lot Size 8712 sq.ft. 4 bedrooms 3.0 bathrooms" at bounding box center [392, 435] width 784 height 29
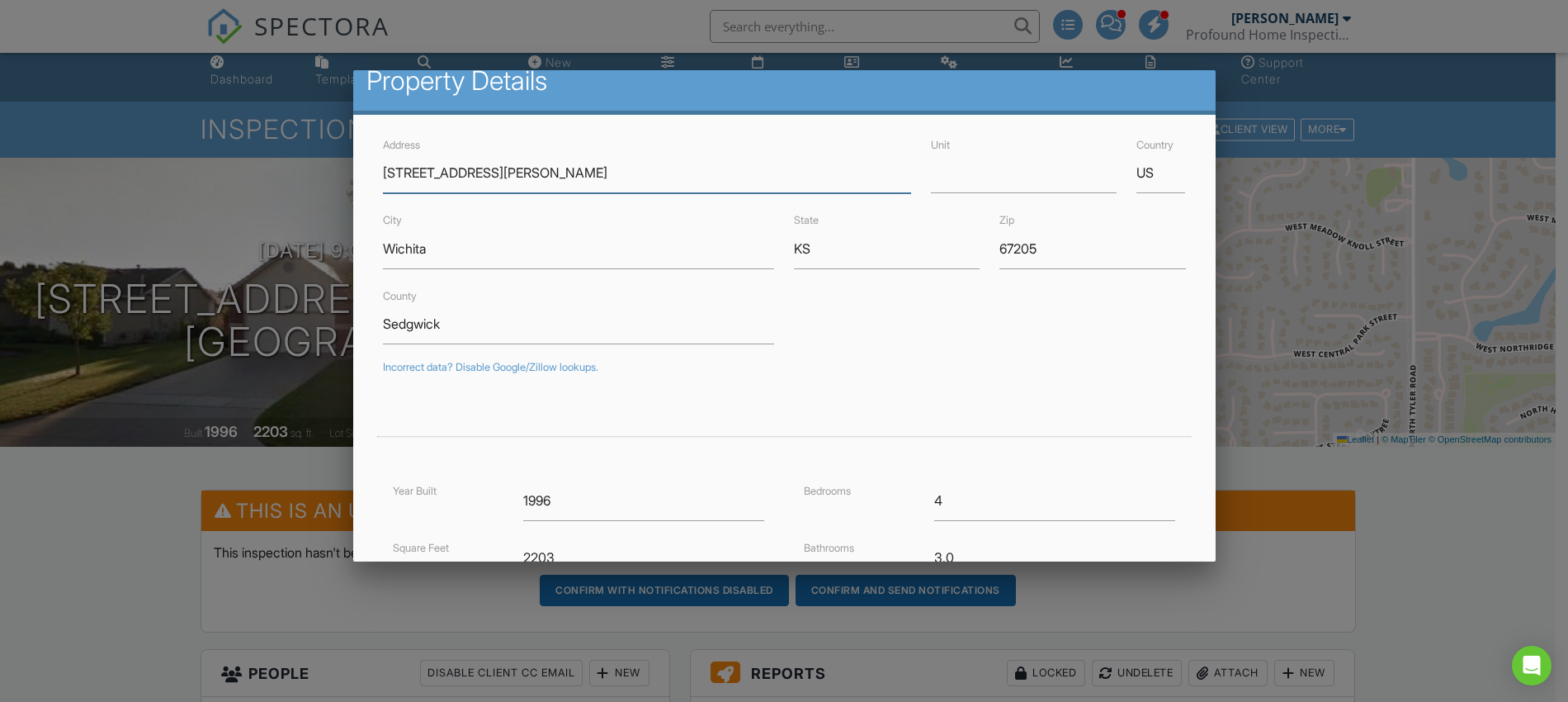
scroll to position [41, 0]
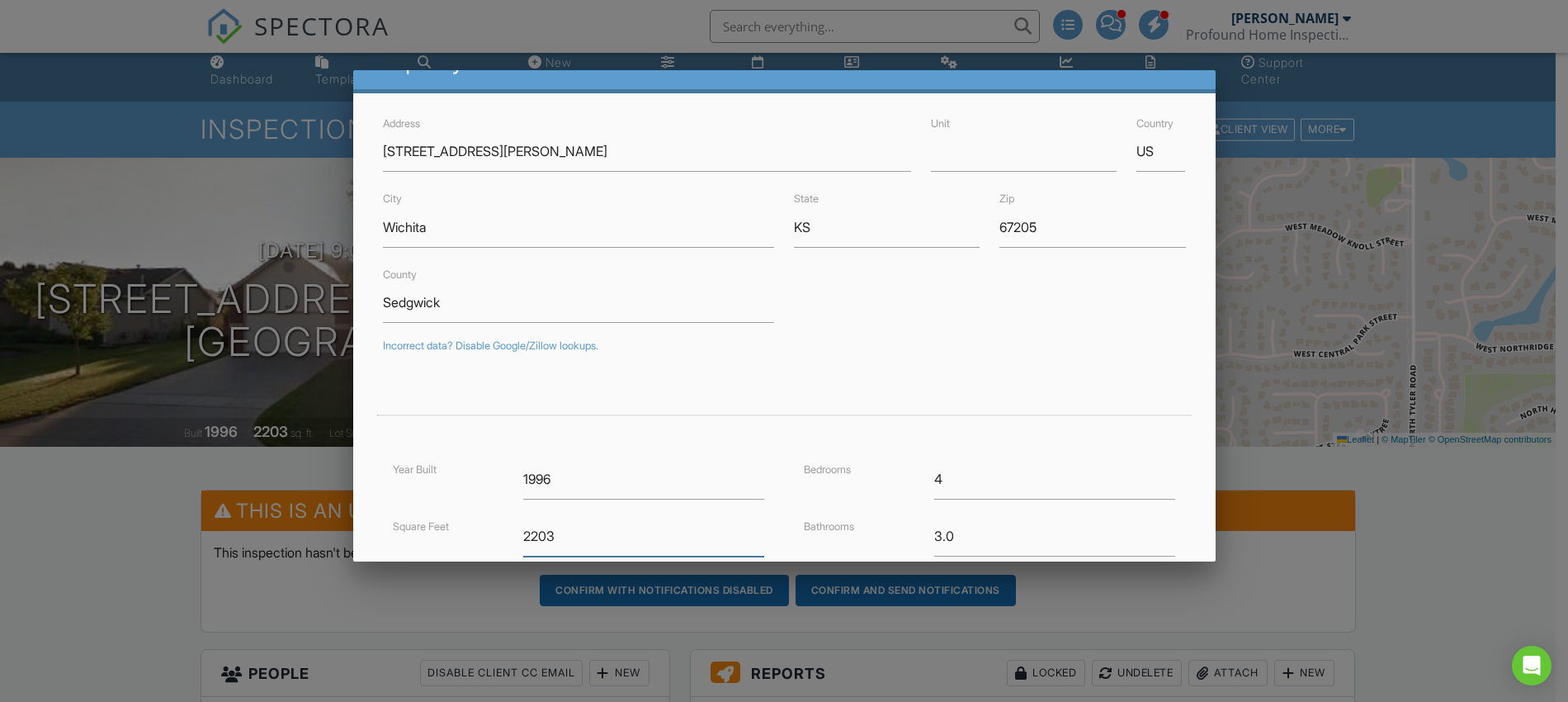
click at [637, 526] on input "2203" at bounding box center [643, 536] width 241 height 41
click at [673, 527] on input "2203" at bounding box center [643, 536] width 241 height 41
click at [663, 528] on input "2203" at bounding box center [643, 536] width 241 height 41
type input "2208"
click at [860, 404] on div at bounding box center [785, 392] width 823 height 46
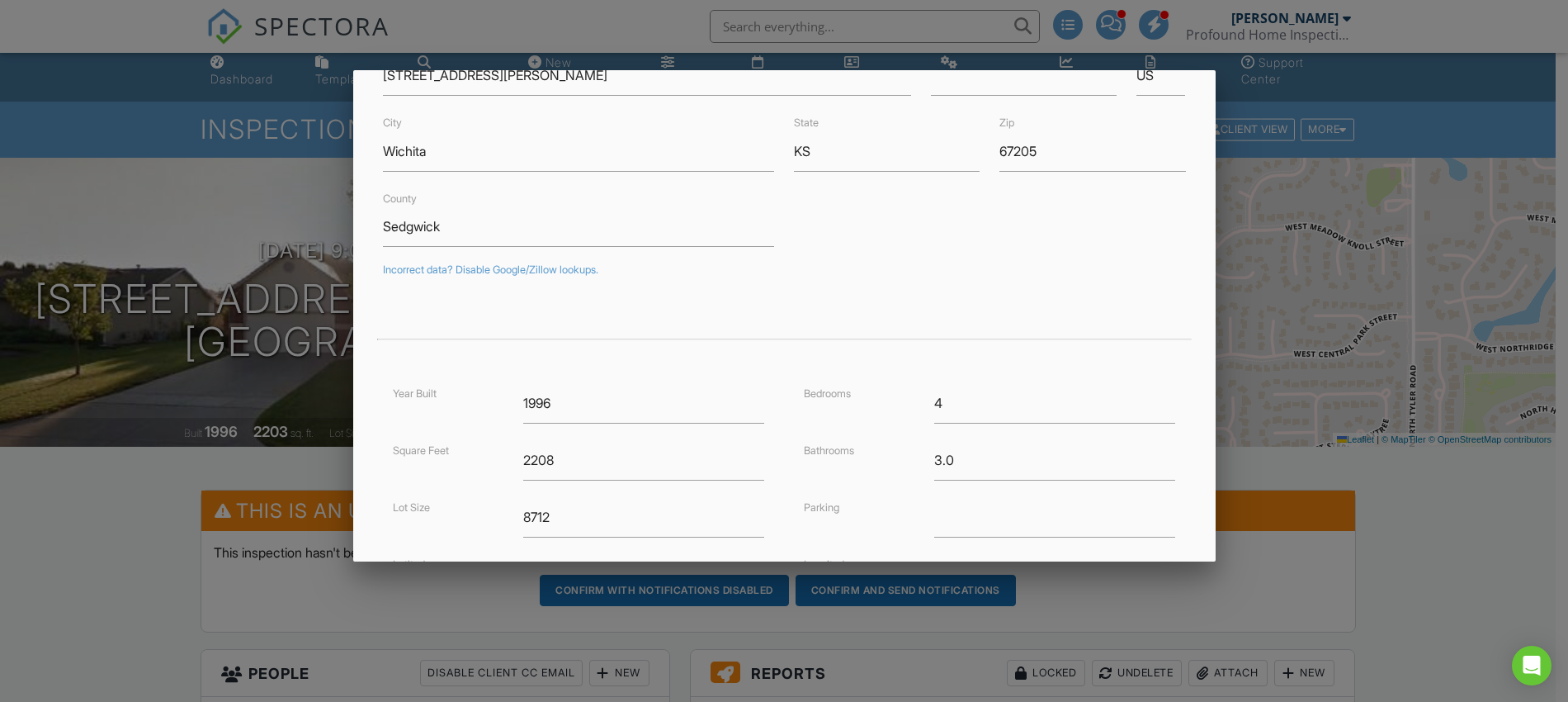
scroll to position [273, 0]
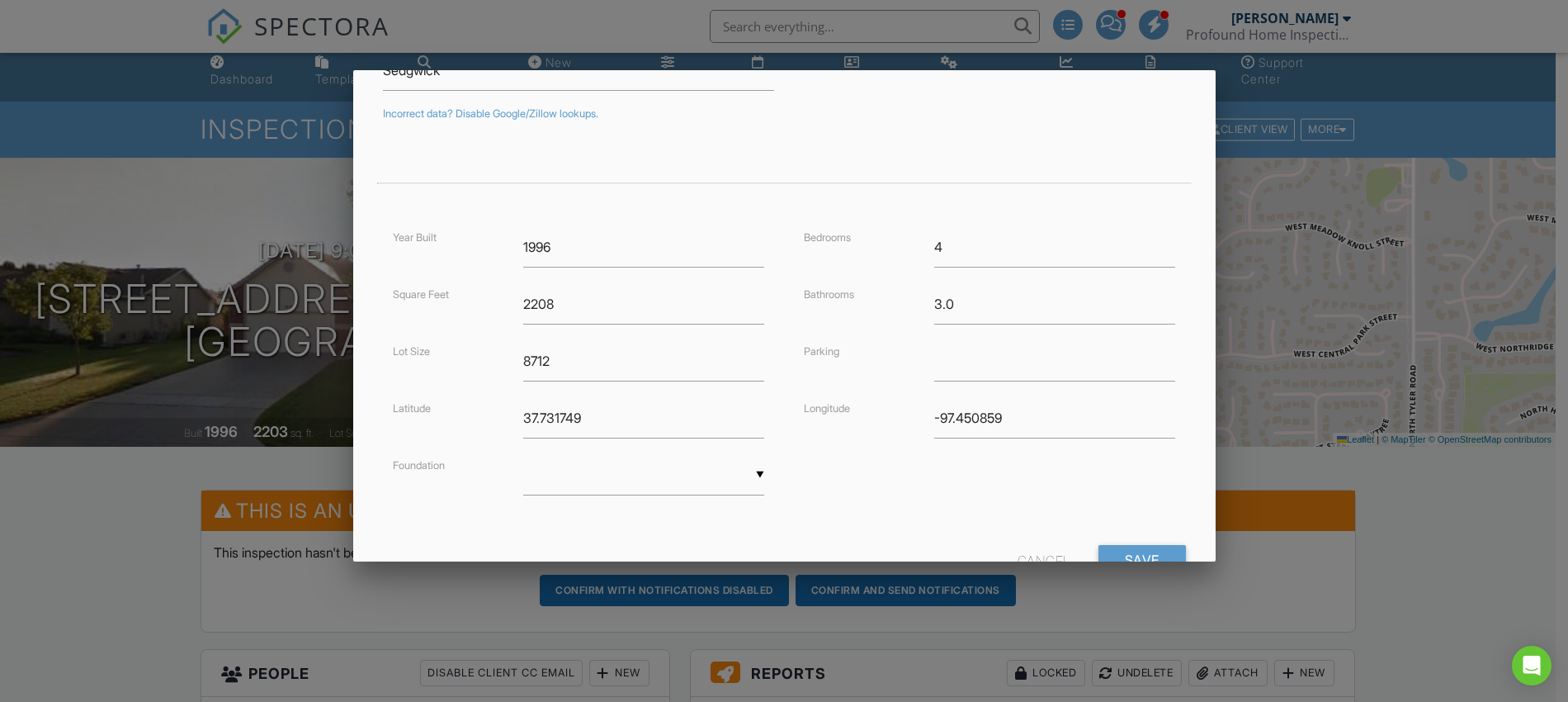
click at [705, 465] on div "▼ Basement Slab Crawlspace Basement Slab Crawlspace" at bounding box center [643, 475] width 241 height 41
click at [709, 496] on span "Basement" at bounding box center [642, 516] width 237 height 42
type input "Basement"
click at [1121, 544] on input "Save" at bounding box center [1141, 559] width 88 height 30
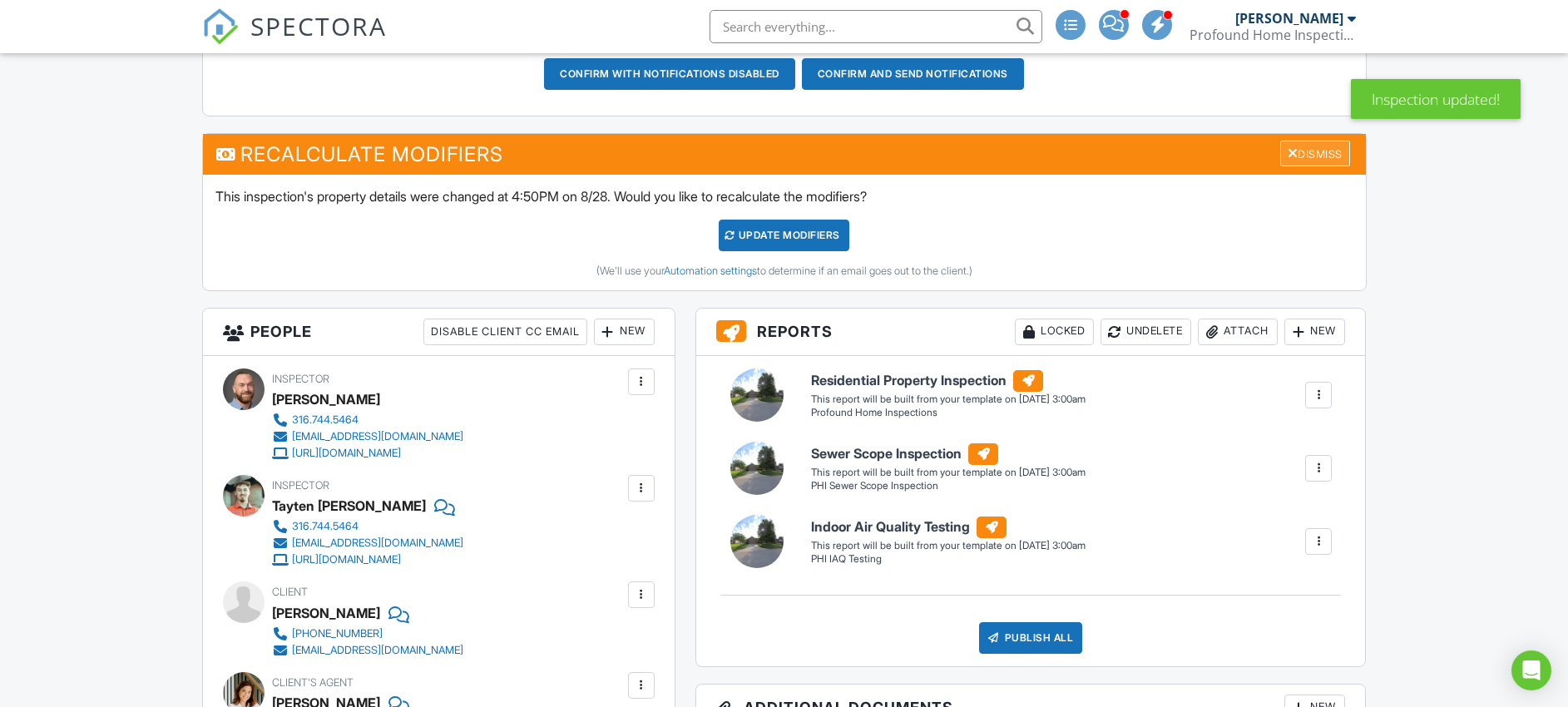
click at [1308, 159] on div "Dismiss" at bounding box center [1315, 153] width 70 height 26
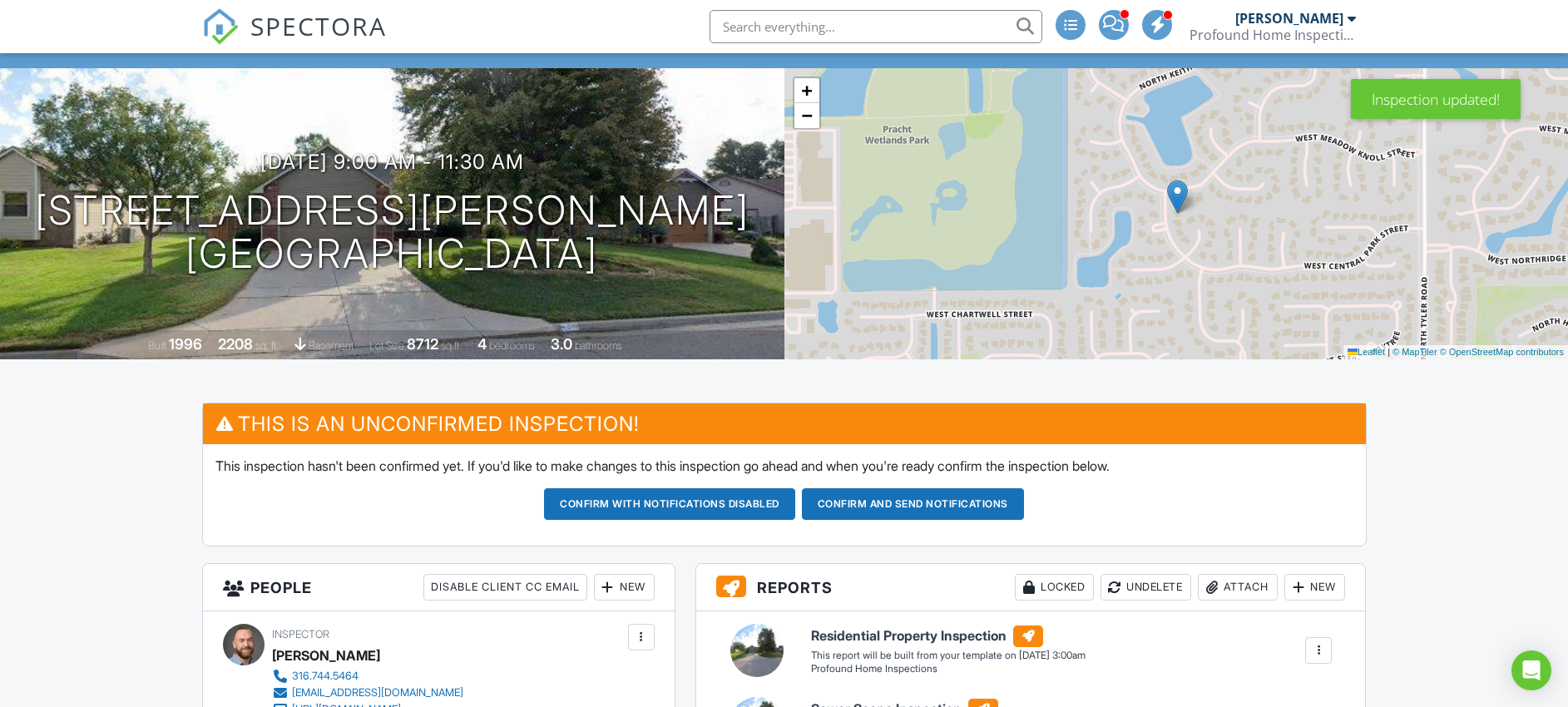
scroll to position [136, 0]
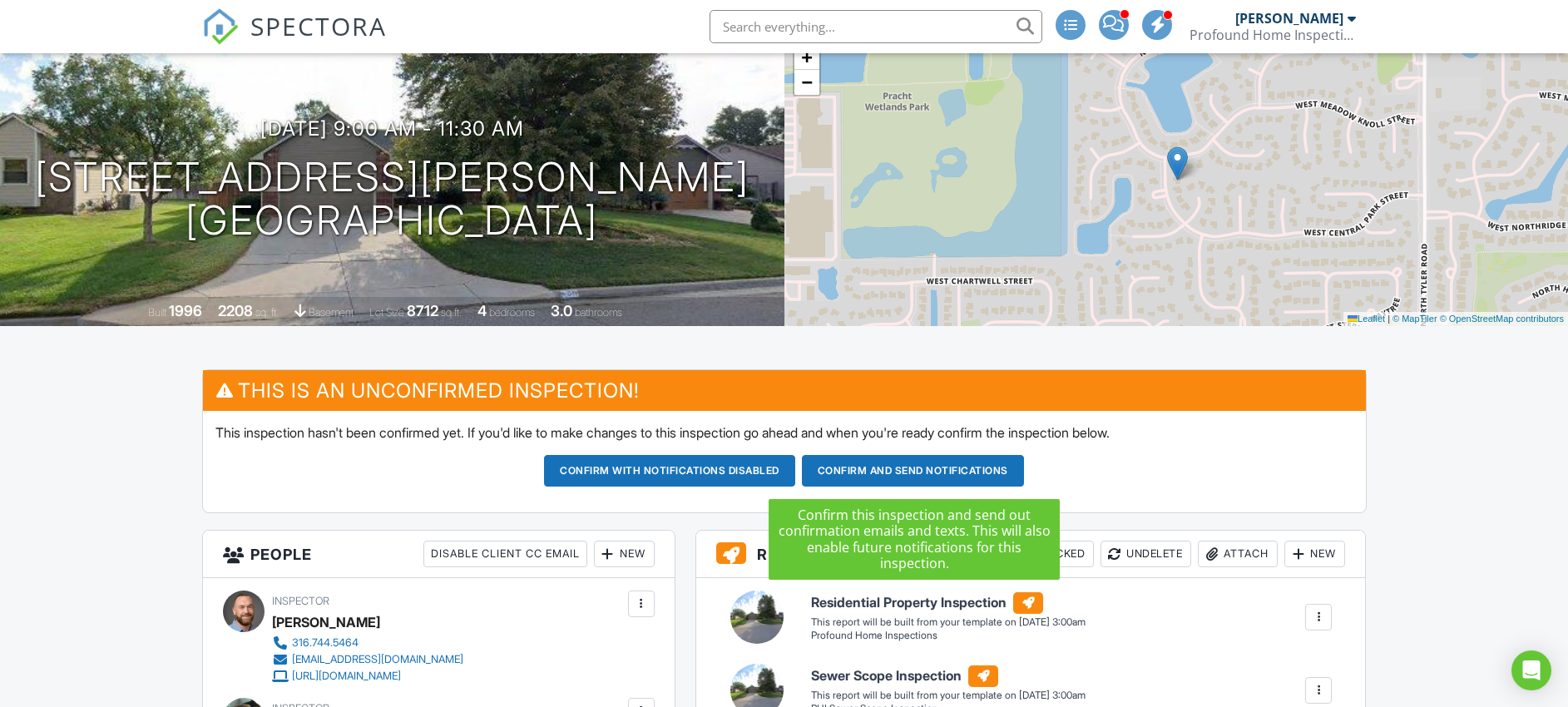
click at [796, 474] on button "Confirm and send notifications" at bounding box center [670, 470] width 252 height 31
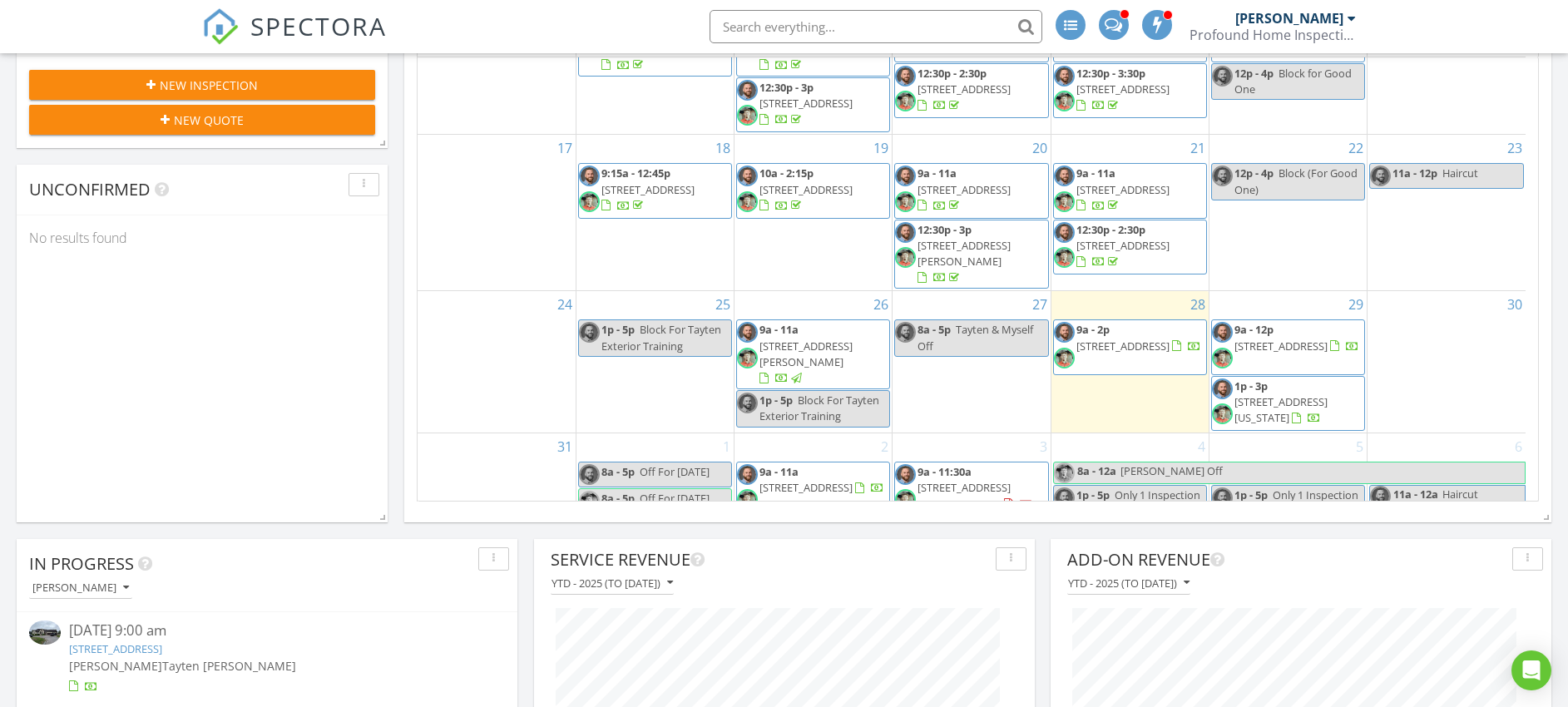
scroll to position [351, 0]
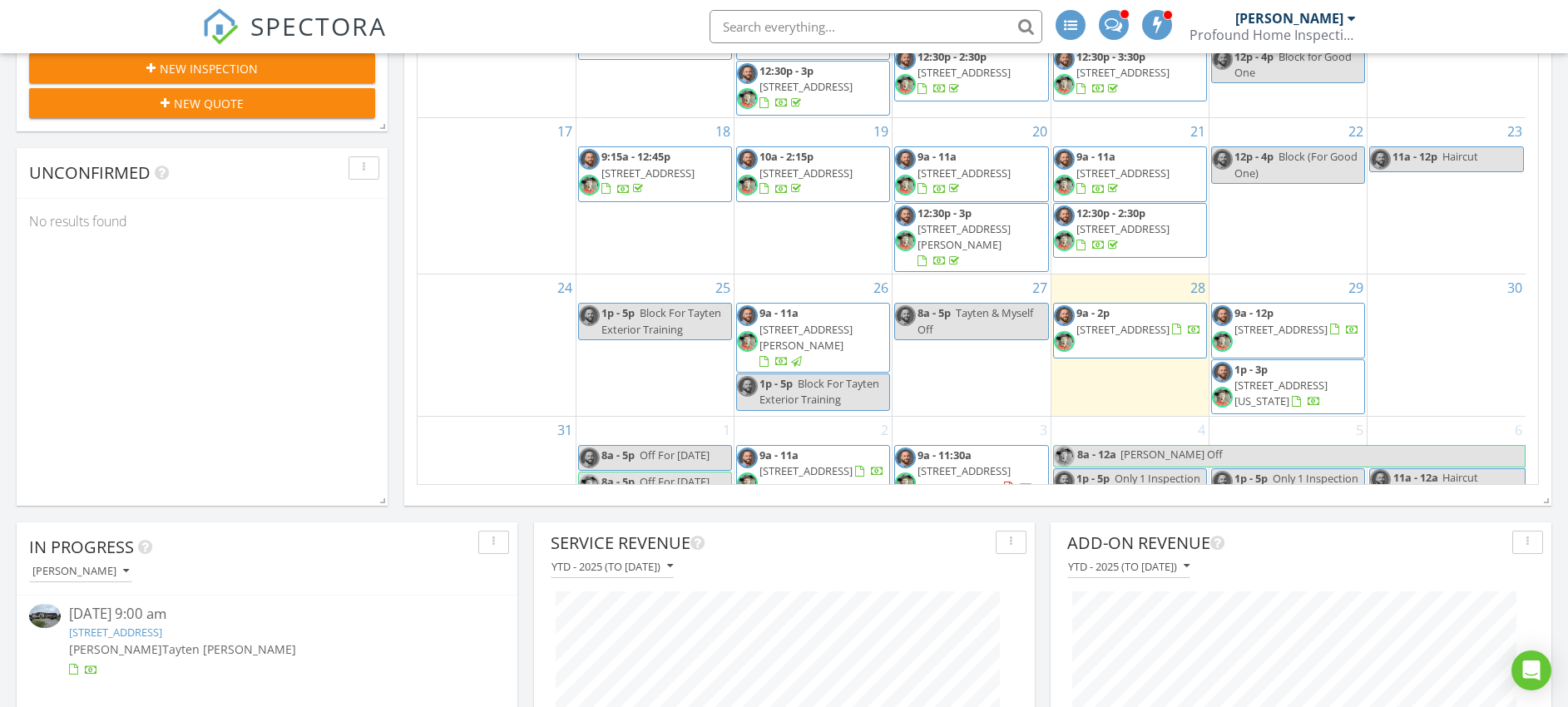
click at [1016, 440] on div "3 9a - 11:30a 2638 N Keith St , Wichita 67205" at bounding box center [971, 487] width 157 height 142
click at [1099, 461] on div "4 8a - 12a Tate Off 1p - 5p Only 1 Inspection" at bounding box center [1130, 487] width 157 height 142
click at [1001, 448] on div "3 9a - 11:30a 2638 N Keith St , Wichita 67205" at bounding box center [971, 487] width 157 height 142
click at [990, 384] on link "Inspection" at bounding box center [969, 379] width 86 height 27
